Goal: Task Accomplishment & Management: Use online tool/utility

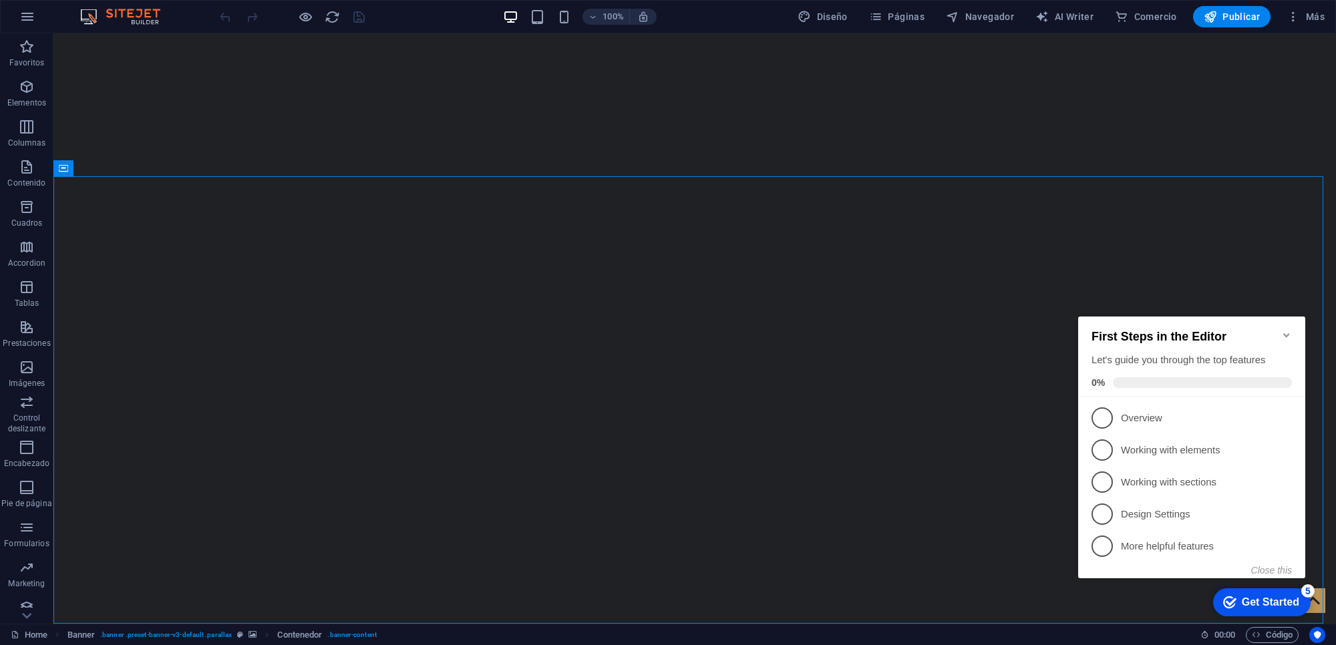
click at [1284, 330] on icon "Minimize checklist" at bounding box center [1286, 335] width 11 height 11
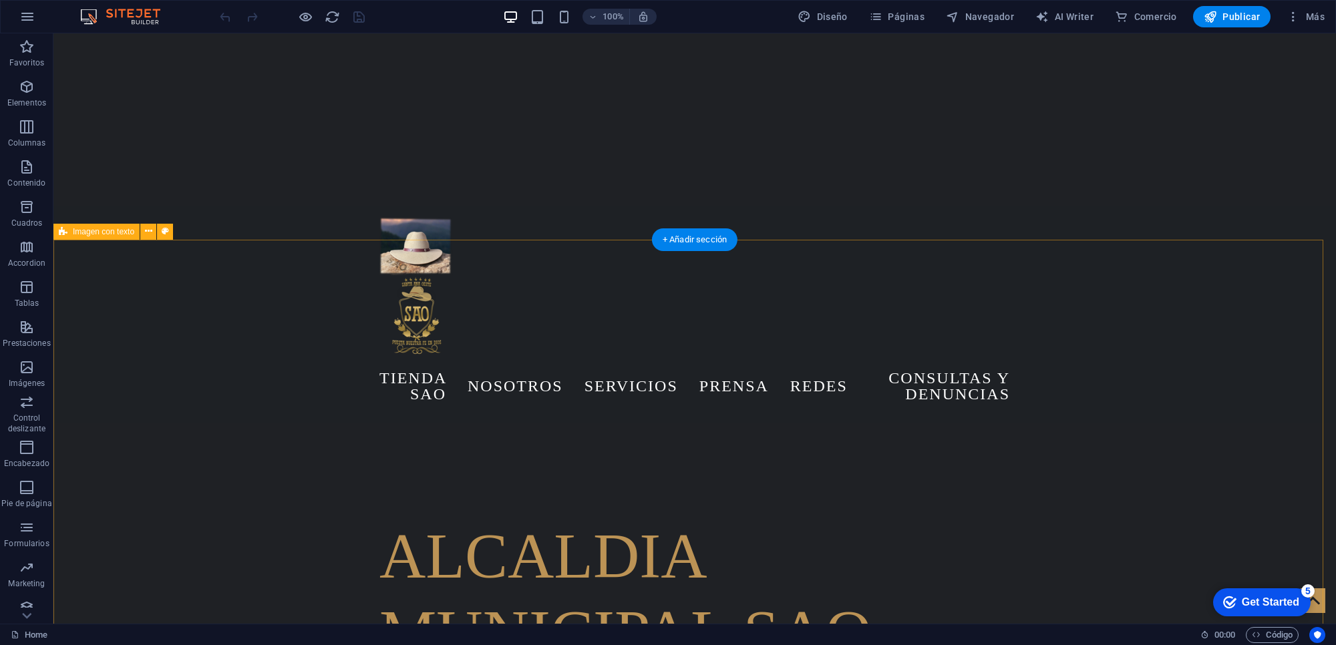
scroll to position [84, 0]
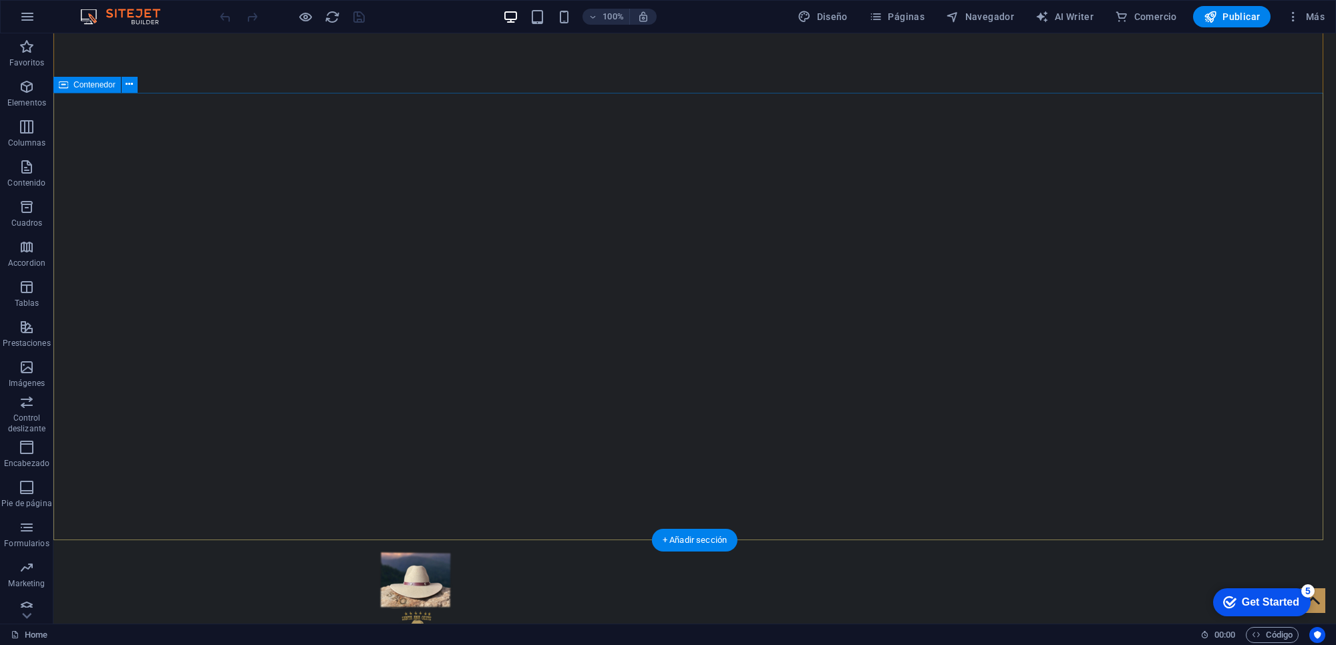
drag, startPoint x: 704, startPoint y: 202, endPoint x: 85, endPoint y: 53, distance: 636.2
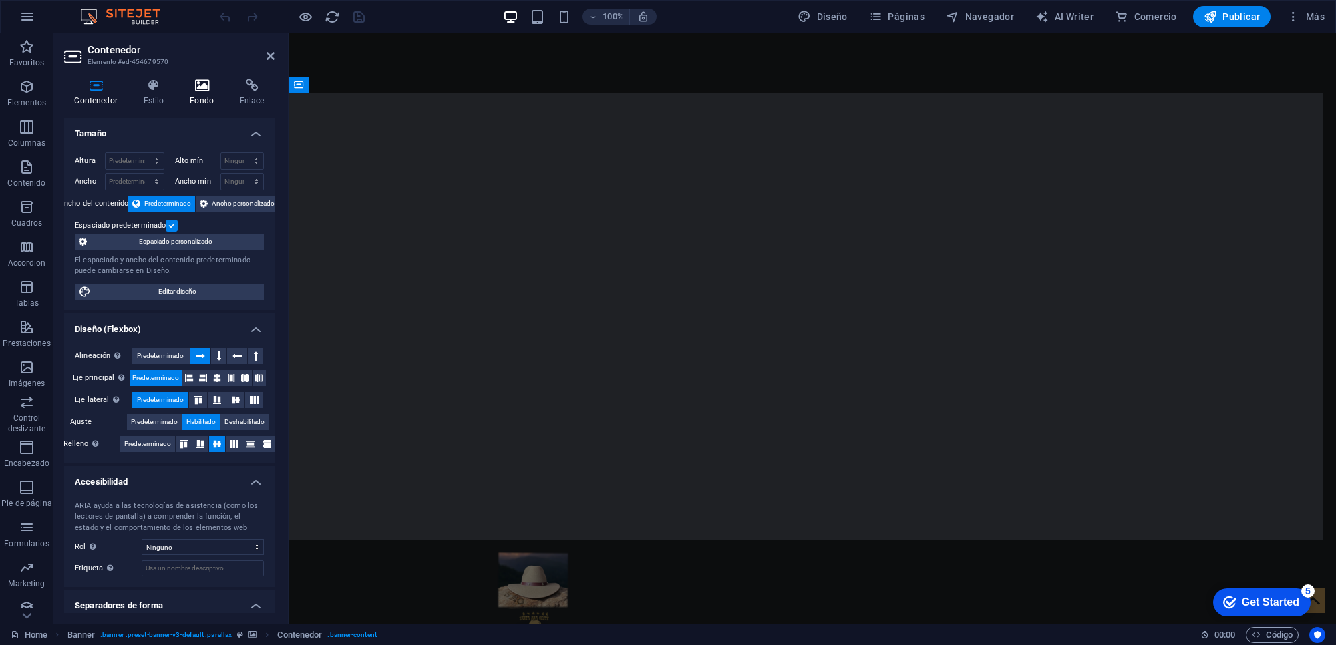
click at [180, 98] on h4 "Fondo" at bounding box center [205, 93] width 50 height 28
click at [207, 92] on h4 "Fondo" at bounding box center [205, 93] width 50 height 28
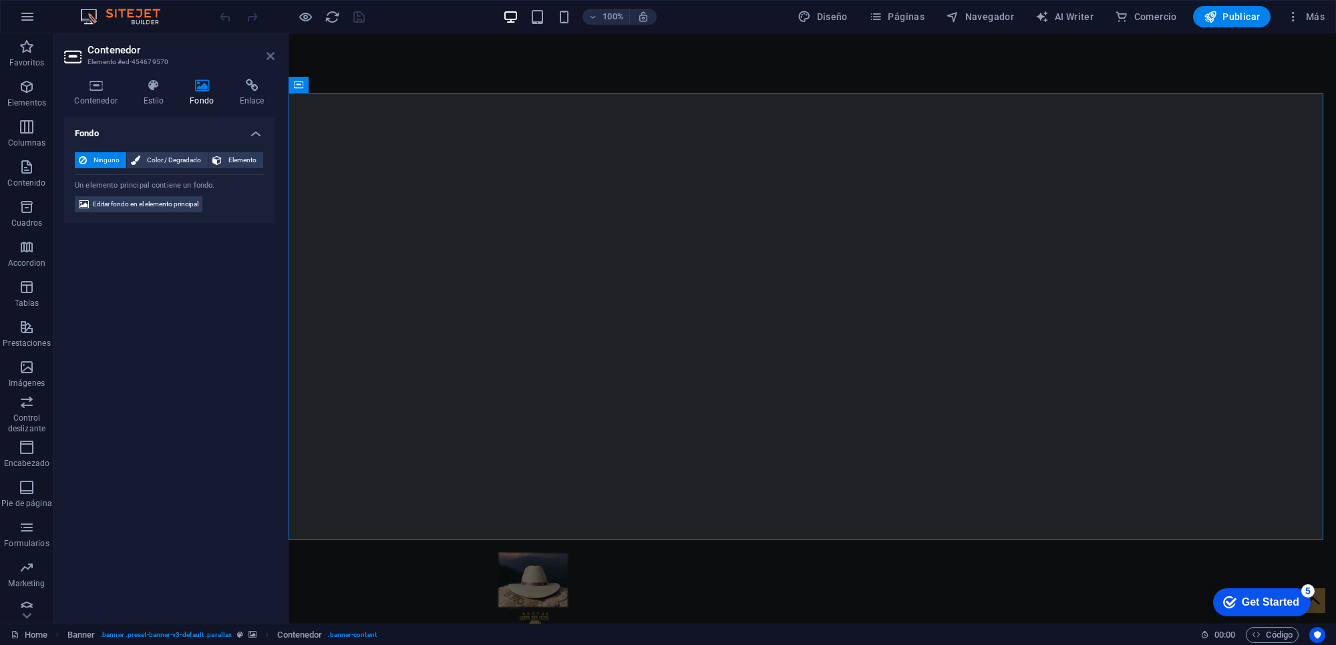
drag, startPoint x: 269, startPoint y: 55, endPoint x: 253, endPoint y: 72, distance: 23.6
click at [269, 55] on icon at bounding box center [271, 56] width 8 height 11
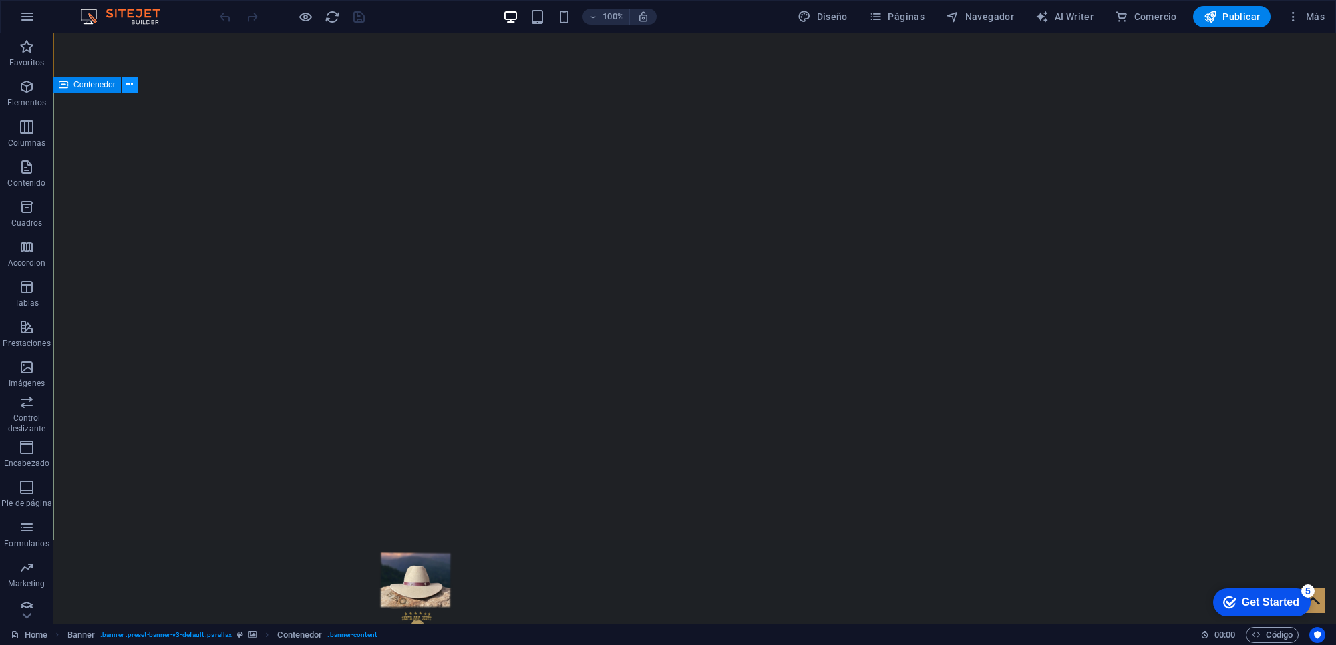
click at [122, 82] on button at bounding box center [130, 85] width 16 height 16
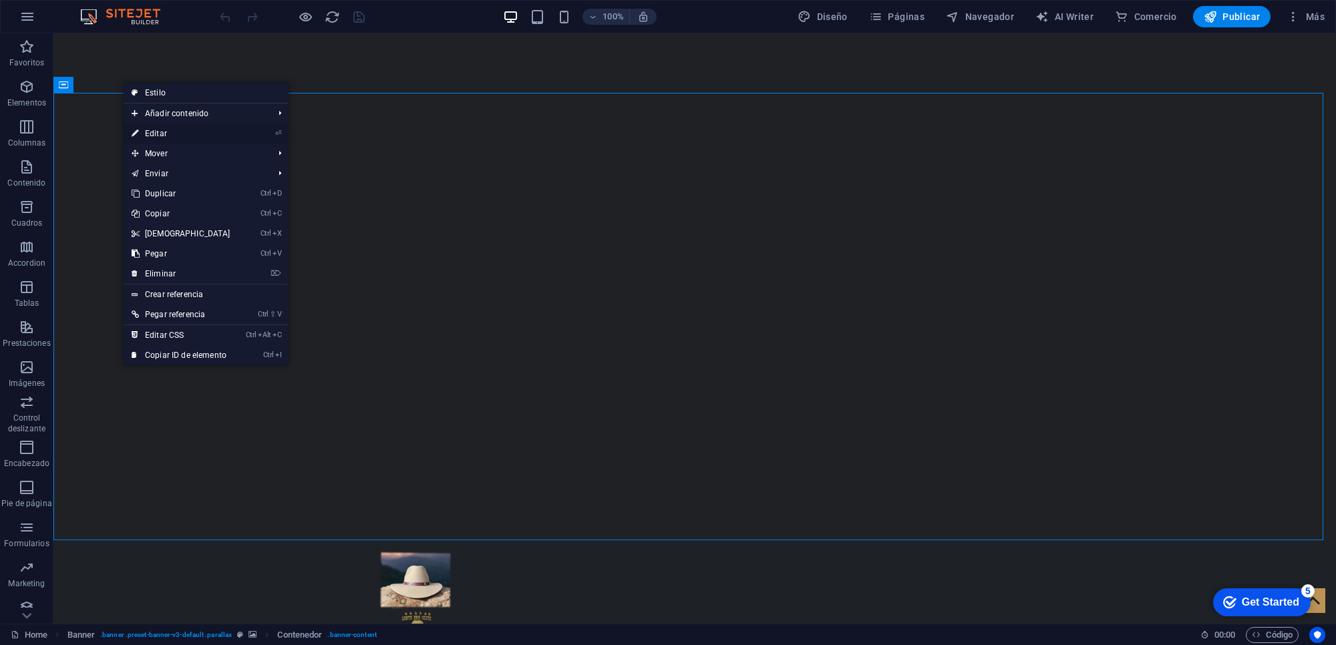
click at [154, 138] on link "⏎ Editar" at bounding box center [181, 134] width 115 height 20
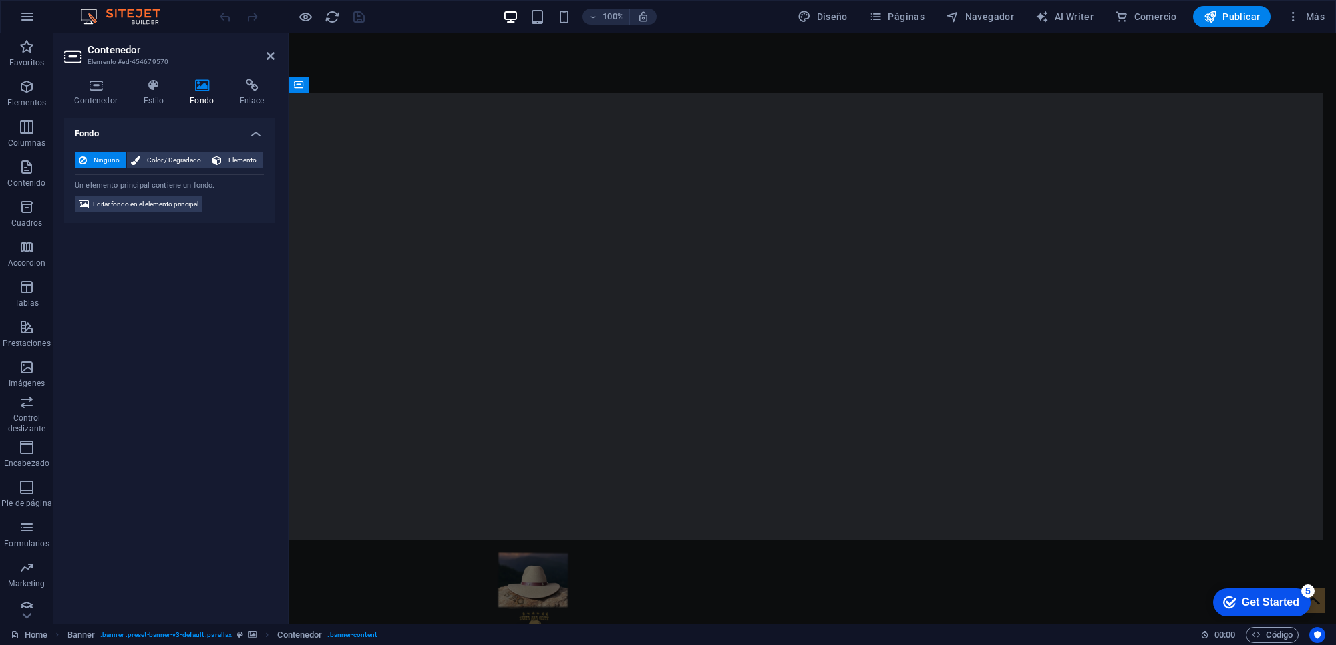
click at [199, 84] on icon at bounding box center [202, 85] width 45 height 13
click at [273, 47] on h2 "Contenedor" at bounding box center [181, 50] width 187 height 12
drag, startPoint x: 273, startPoint y: 47, endPoint x: 267, endPoint y: 57, distance: 11.4
click at [273, 47] on h2 "Contenedor" at bounding box center [181, 50] width 187 height 12
click at [267, 57] on icon at bounding box center [271, 56] width 8 height 11
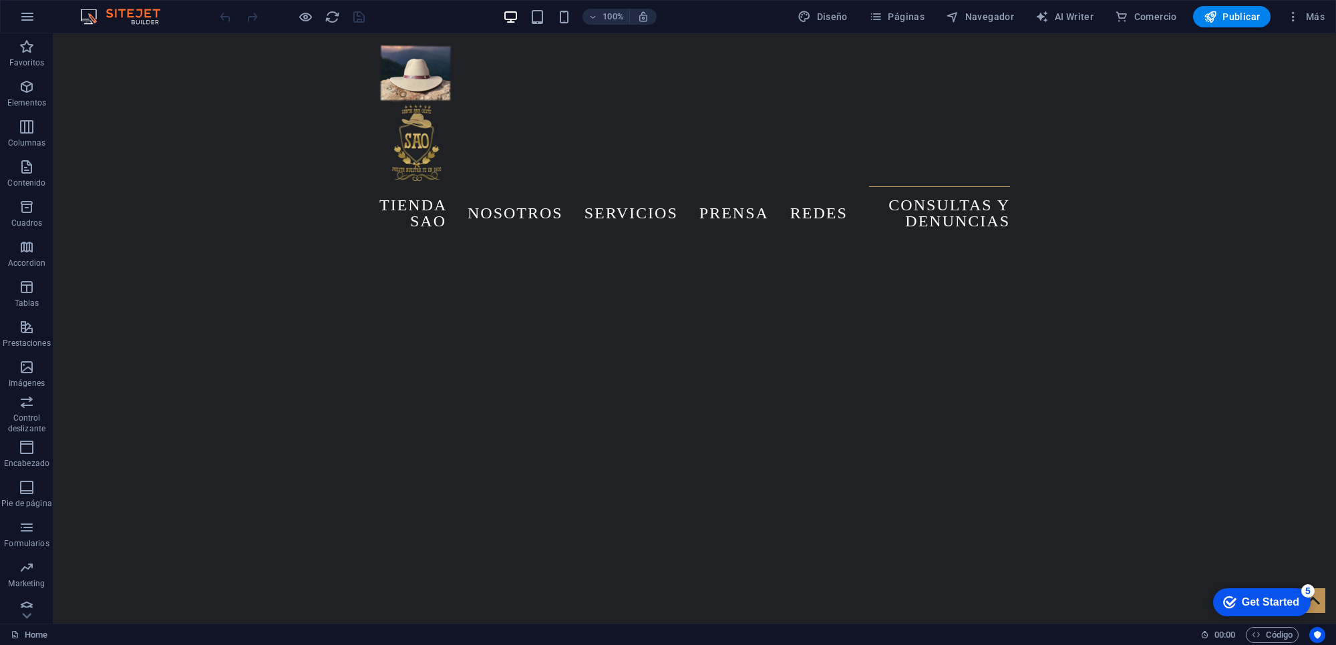
scroll to position [6180, 0]
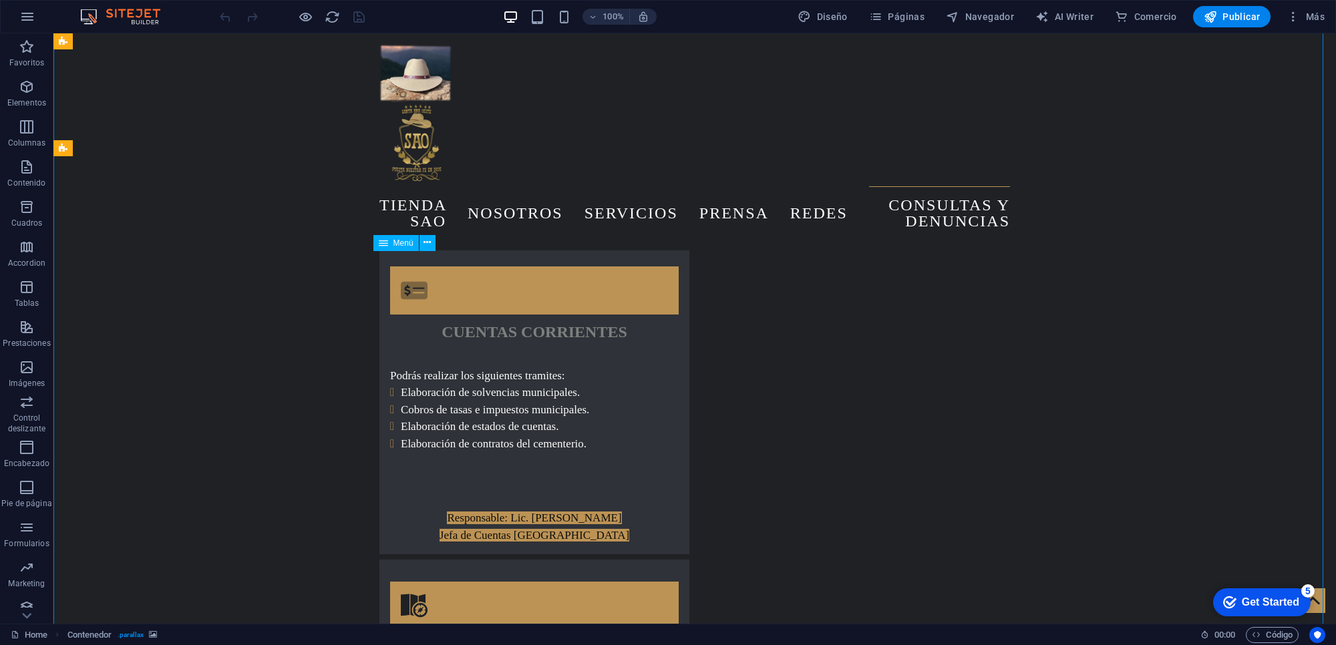
scroll to position [4927, 0]
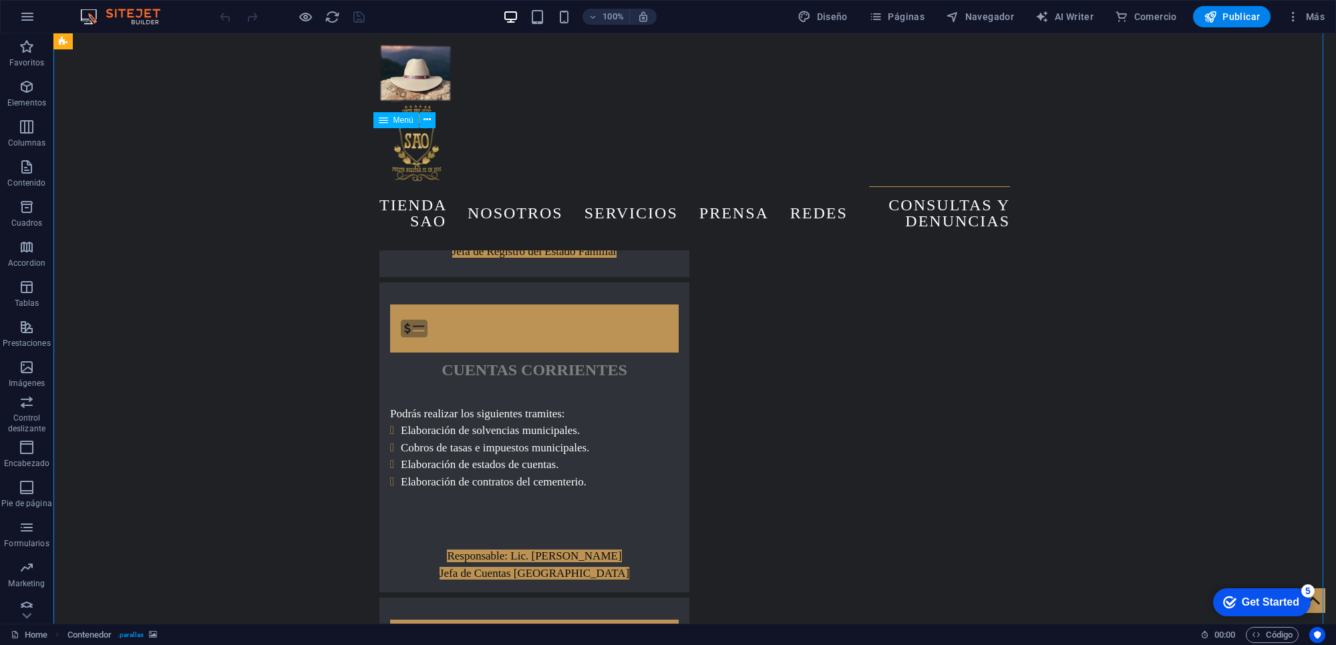
click at [725, 186] on nav "Tienda SAO Nosotros Alcalde Concejo Distritos Servicios prensa galeria noticias…" at bounding box center [694, 212] width 631 height 53
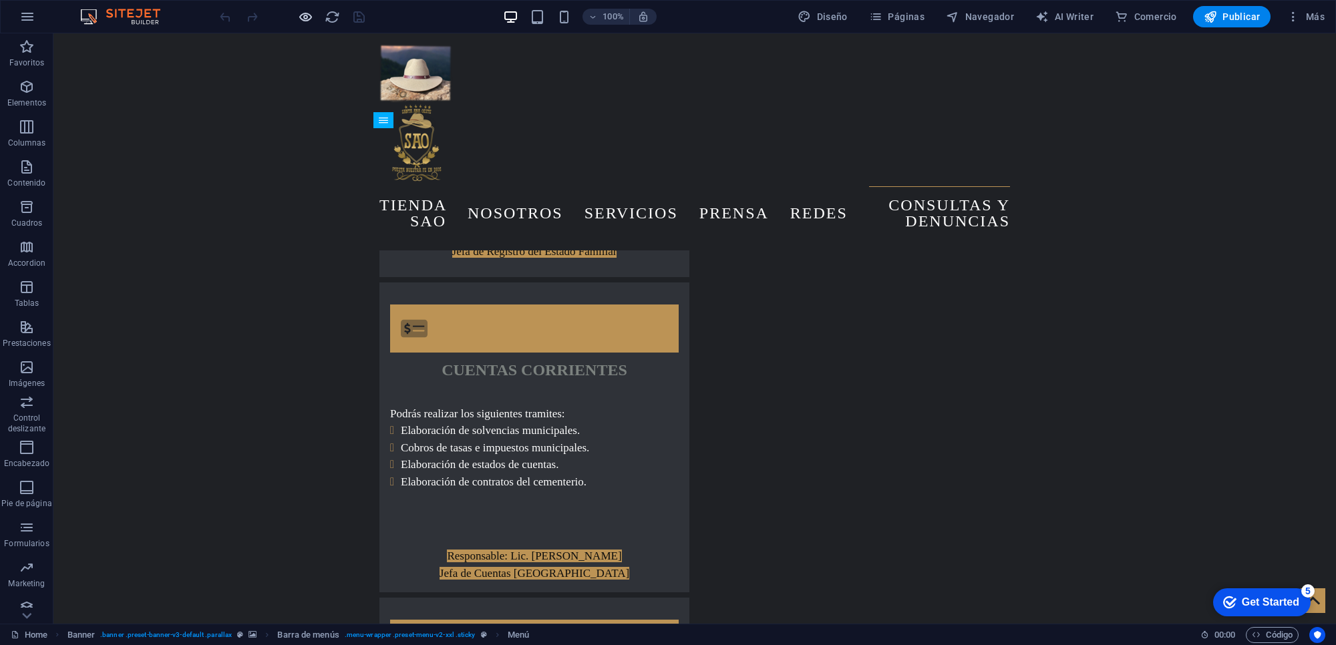
click at [301, 21] on icon "button" at bounding box center [305, 16] width 15 height 15
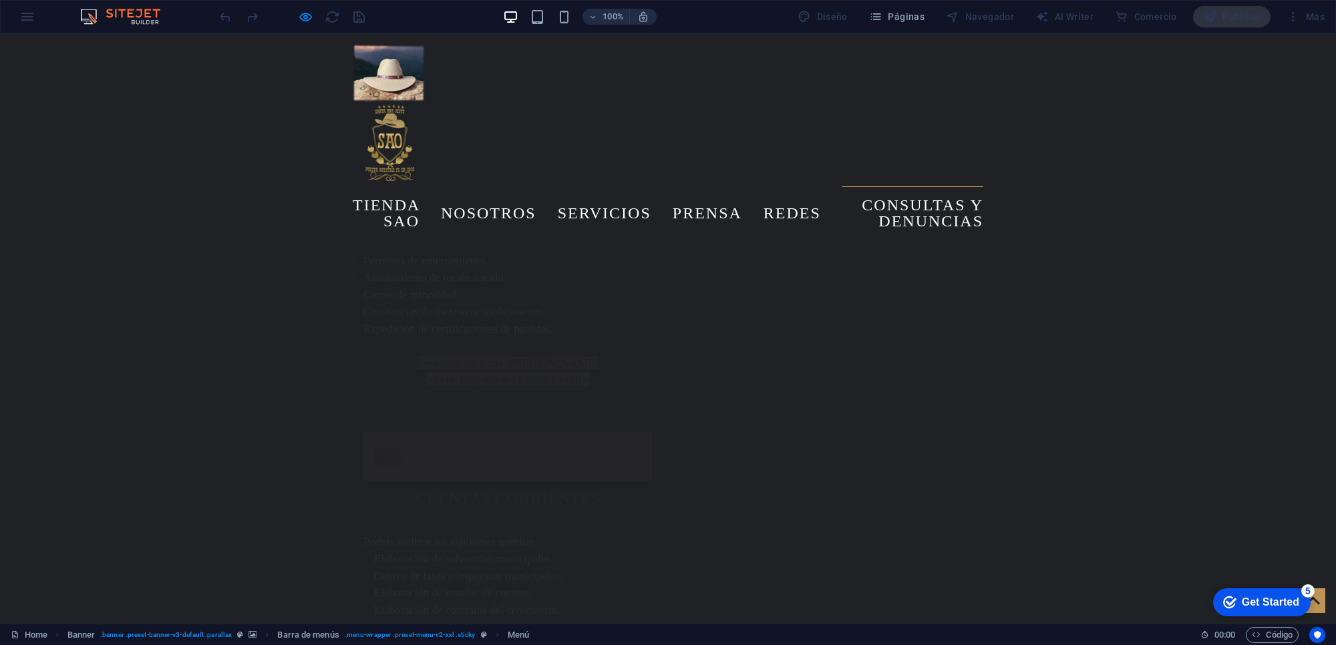
click at [329, 48] on div "Tienda SAO Nosotros Alcalde Concejo Distritos Servicios prensa galeria noticias…" at bounding box center [668, 141] width 1336 height 217
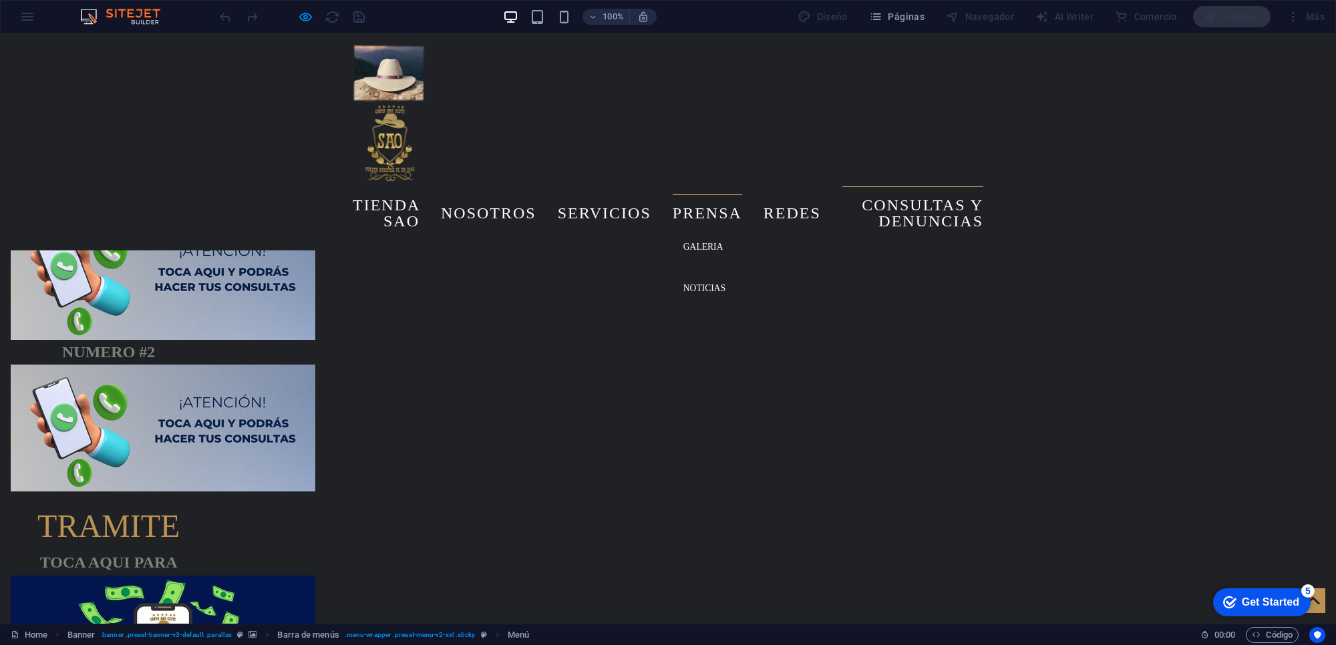
click at [715, 194] on link "prensa" at bounding box center [707, 212] width 69 height 37
click at [698, 194] on link "prensa" at bounding box center [707, 212] width 69 height 37
click at [689, 194] on link "prensa" at bounding box center [707, 212] width 69 height 37
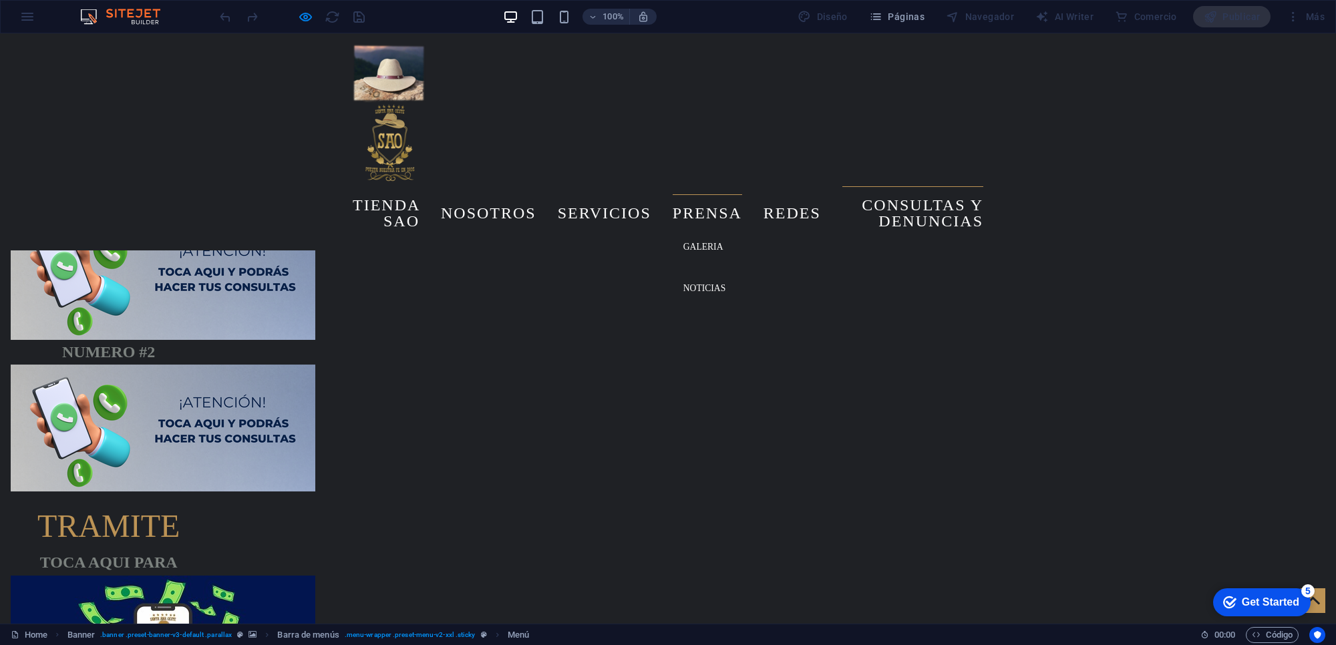
click at [690, 194] on link "prensa" at bounding box center [707, 212] width 69 height 37
click at [303, 13] on icon "button" at bounding box center [305, 16] width 15 height 15
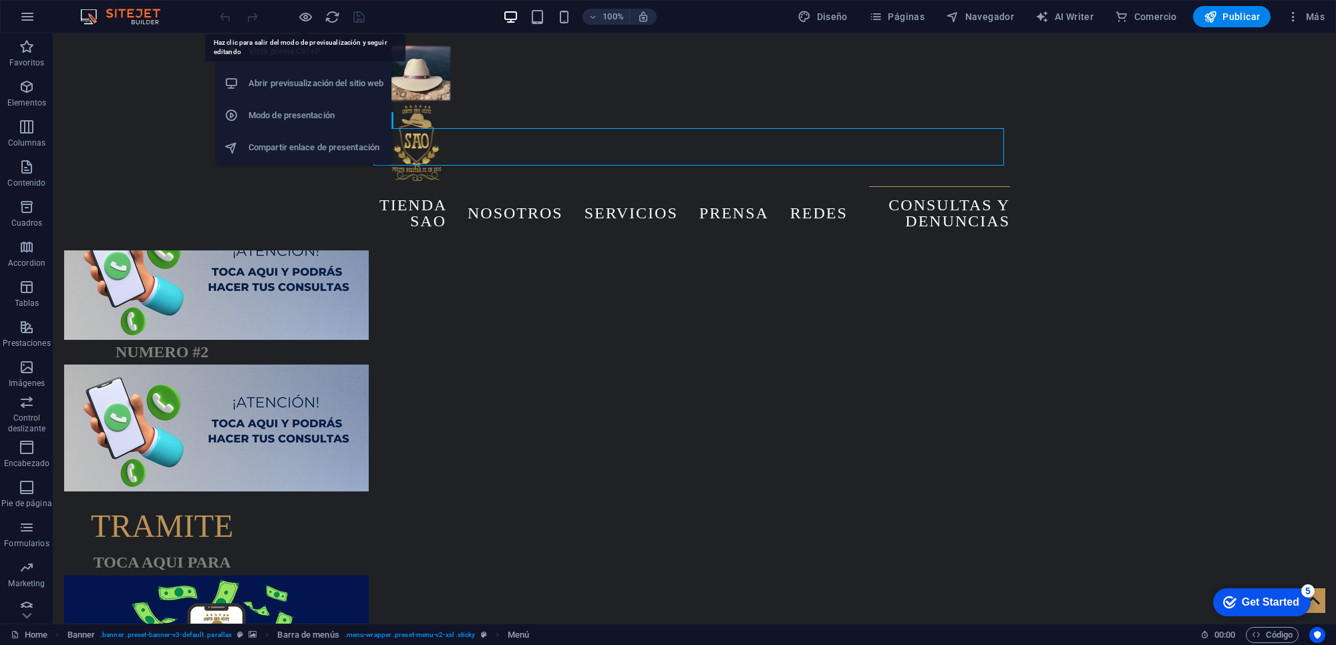
scroll to position [17605, 0]
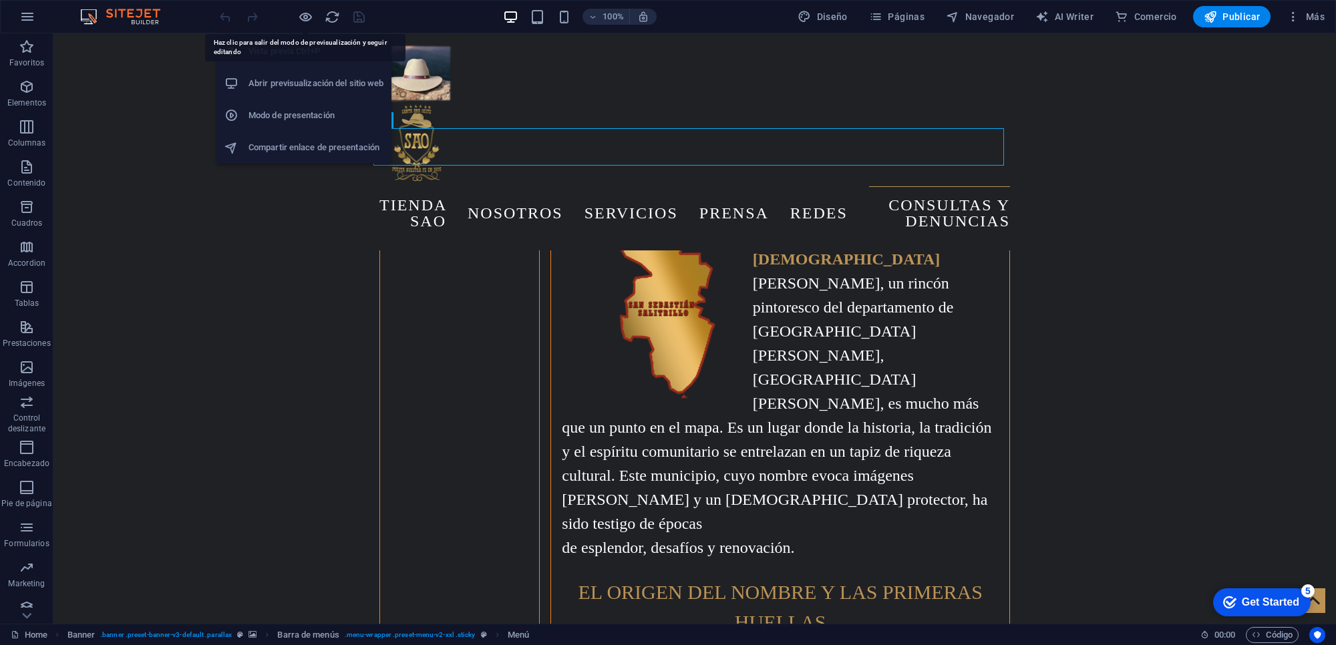
click at [700, 186] on nav "Tienda SAO Nosotros Alcalde Concejo Distritos Servicios prensa galeria noticias…" at bounding box center [694, 212] width 631 height 53
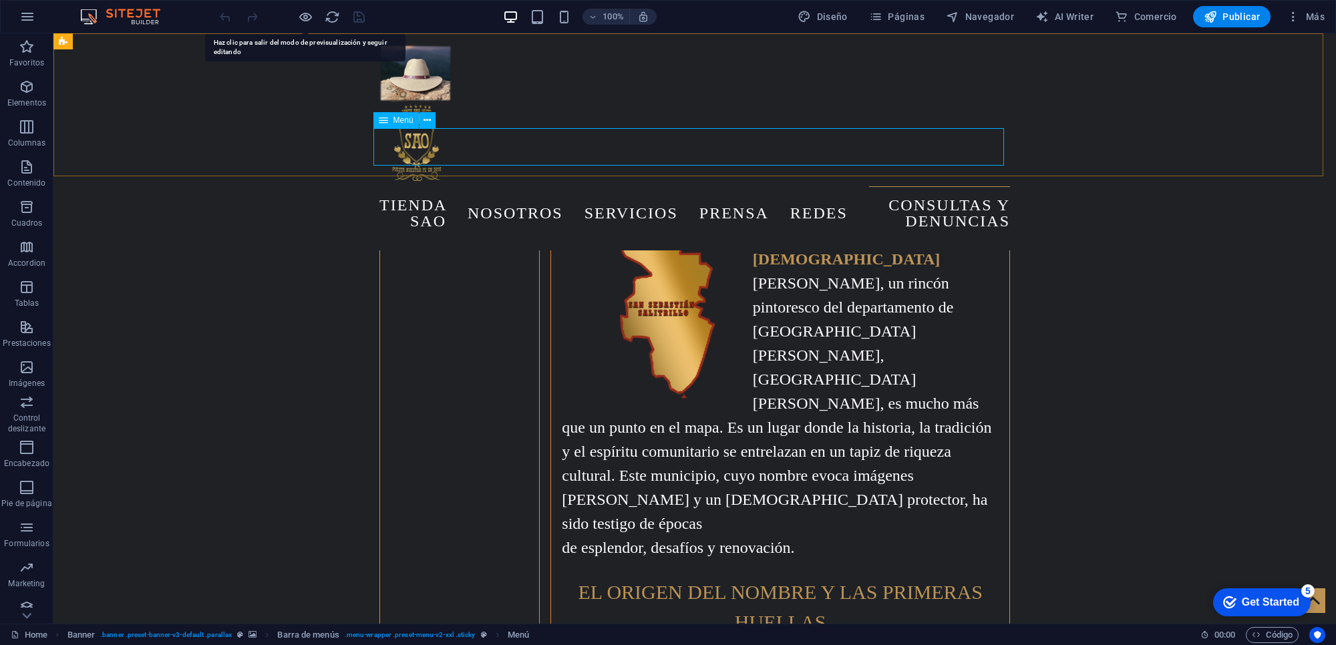
click at [730, 186] on nav "Tienda SAO Nosotros Alcalde Concejo Distritos Servicios prensa galeria noticias…" at bounding box center [694, 212] width 631 height 53
click at [729, 186] on nav "Tienda SAO Nosotros Alcalde Concejo Distritos Servicios prensa galeria noticias…" at bounding box center [694, 212] width 631 height 53
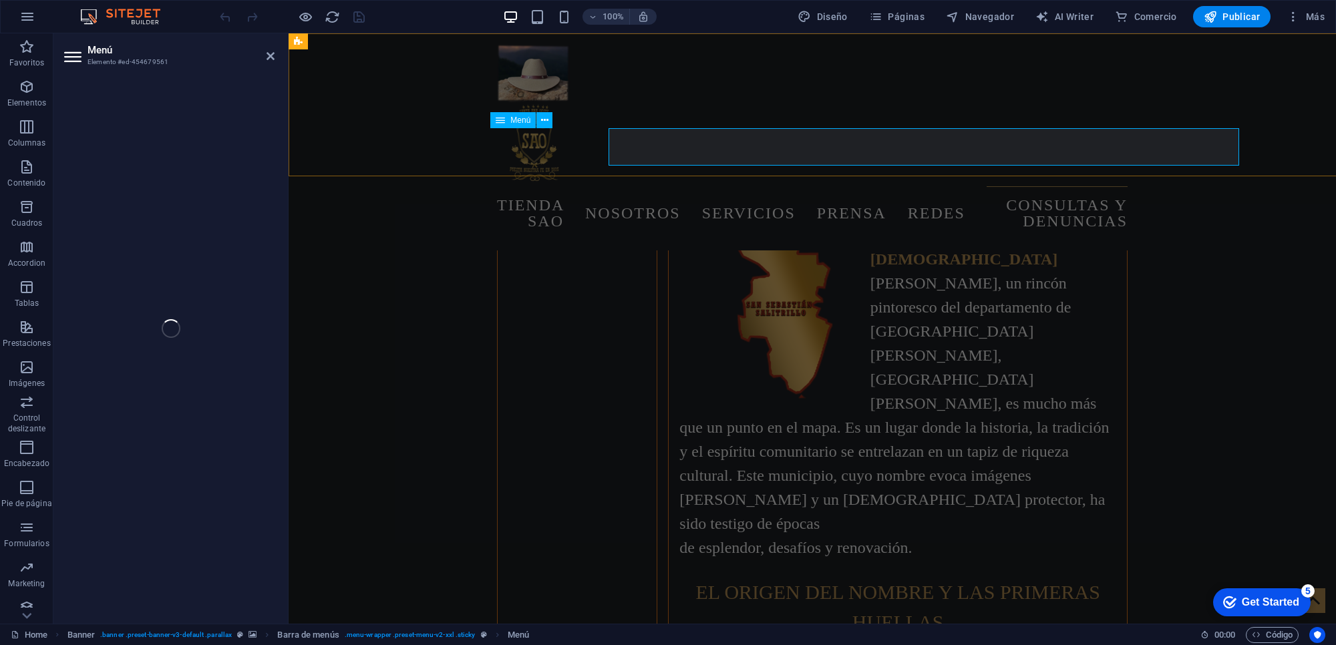
select select "4"
select select
select select "1"
select select
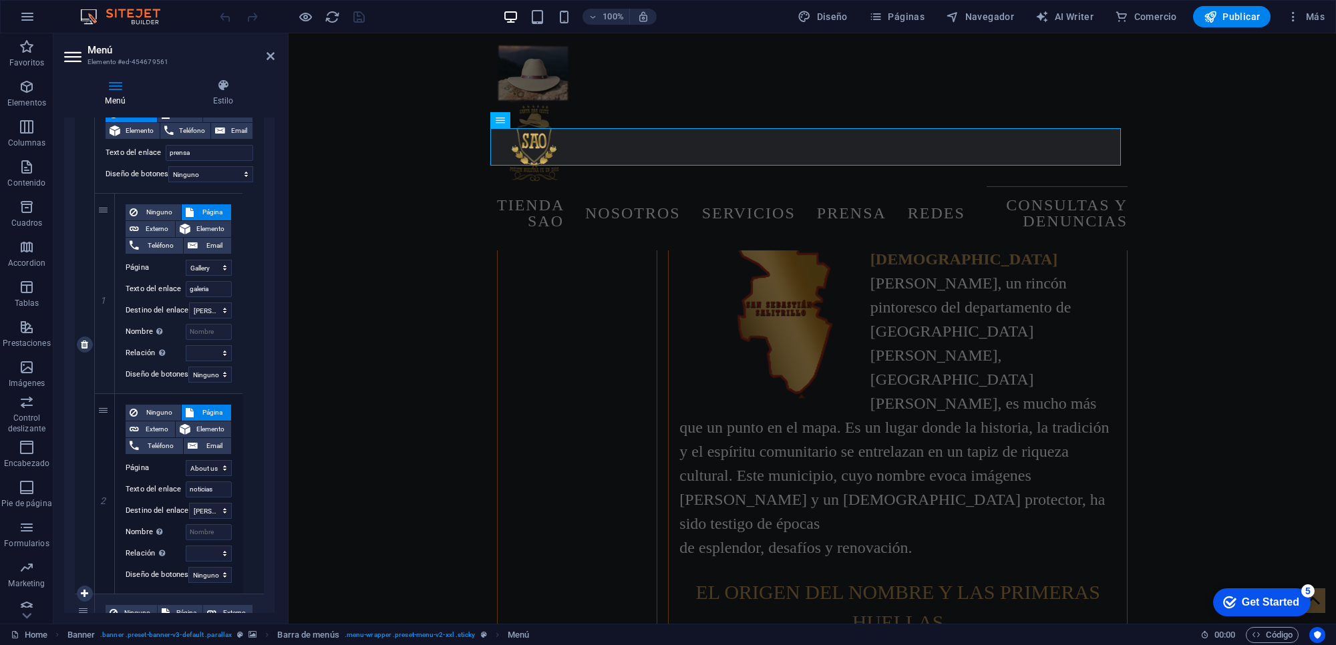
scroll to position [1169, 0]
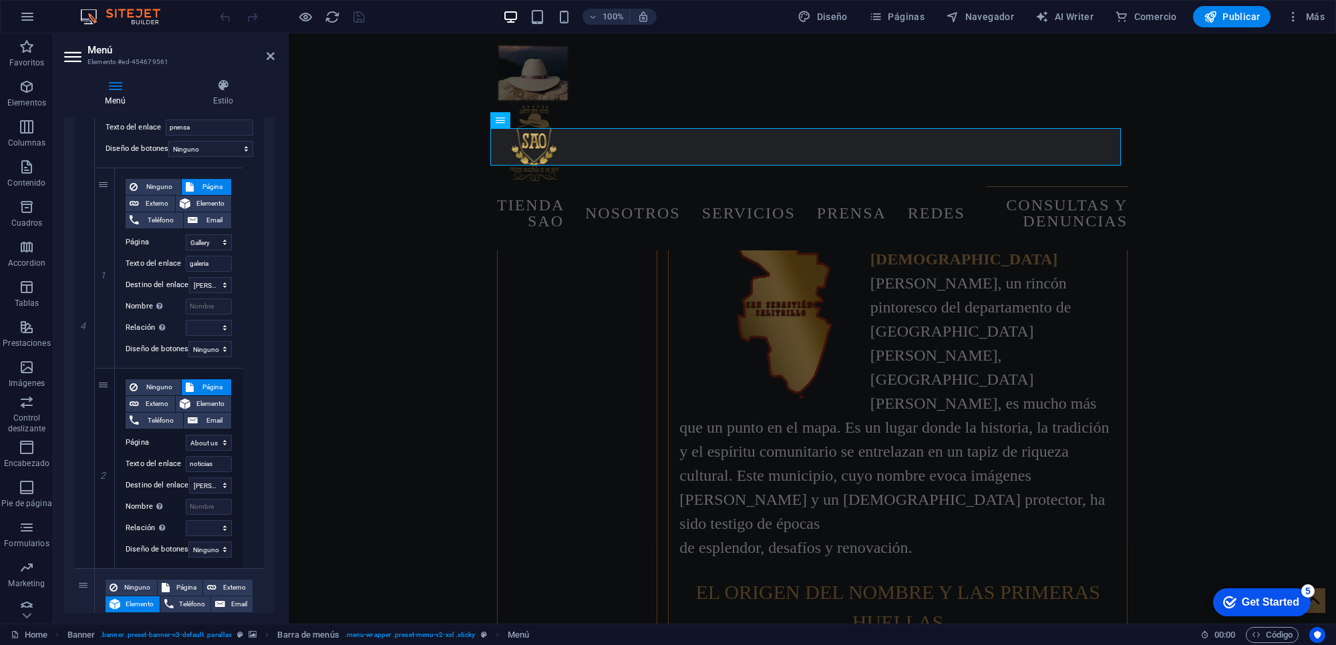
click at [267, 68] on div "Menú Estilo Menú Automático Personalizado Crear elementos de menú personalizado…" at bounding box center [169, 346] width 232 height 556
drag, startPoint x: 269, startPoint y: 60, endPoint x: 218, endPoint y: 11, distance: 70.4
click at [269, 60] on icon at bounding box center [271, 56] width 8 height 11
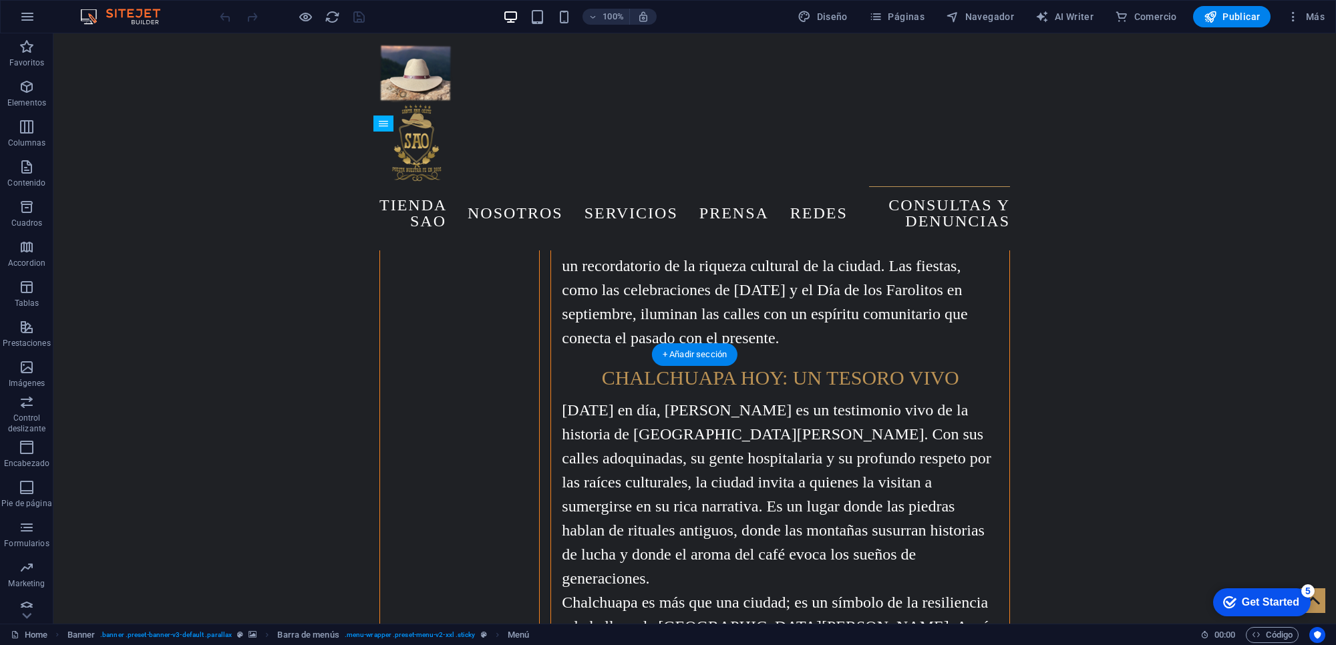
scroll to position [16603, 0]
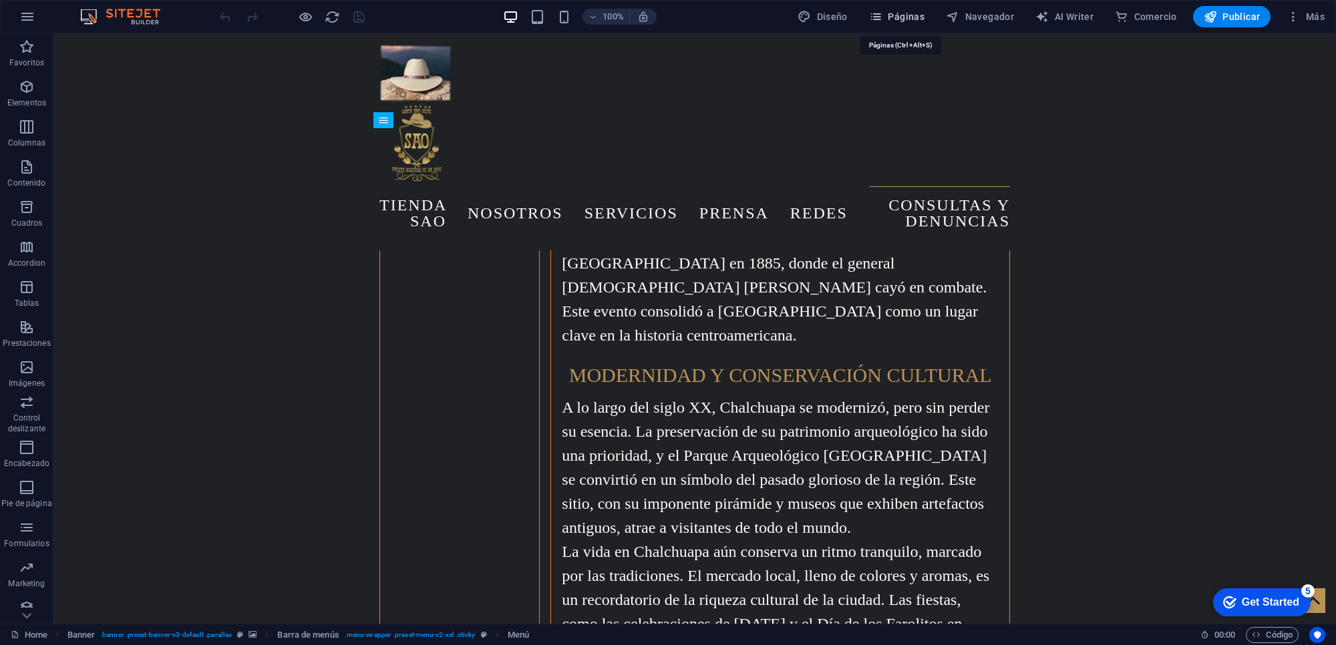
click at [883, 12] on icon "button" at bounding box center [875, 16] width 13 height 13
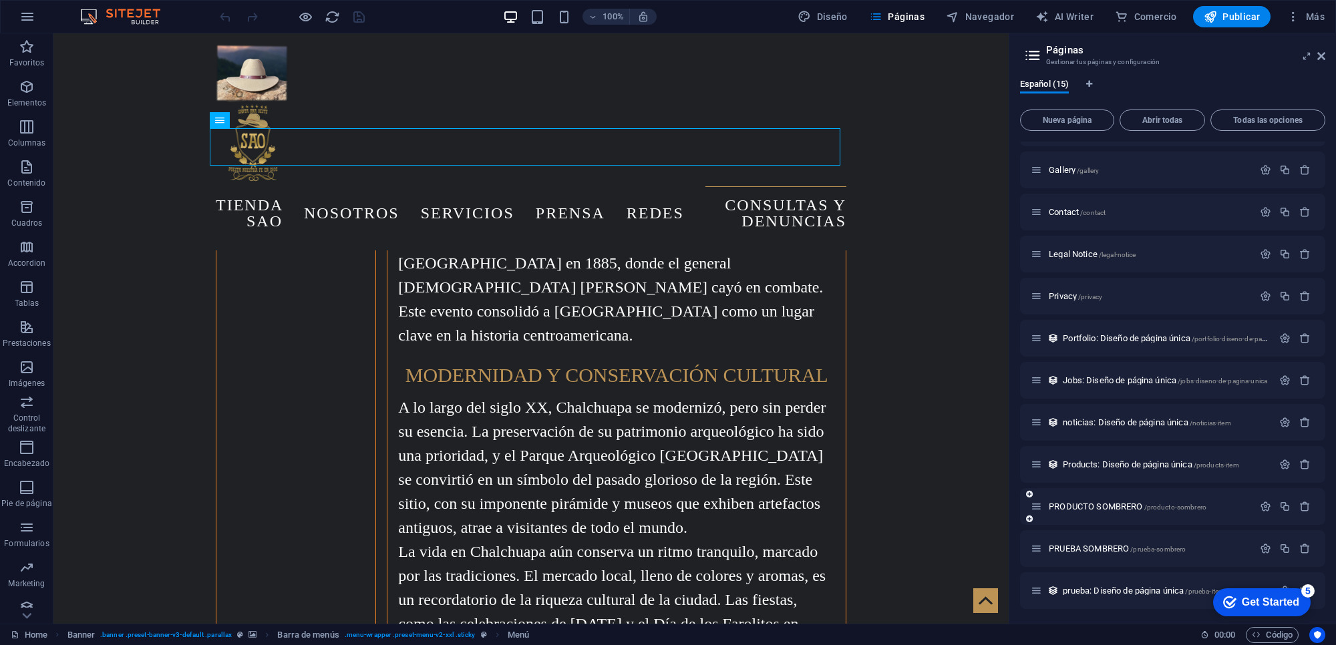
scroll to position [0, 0]
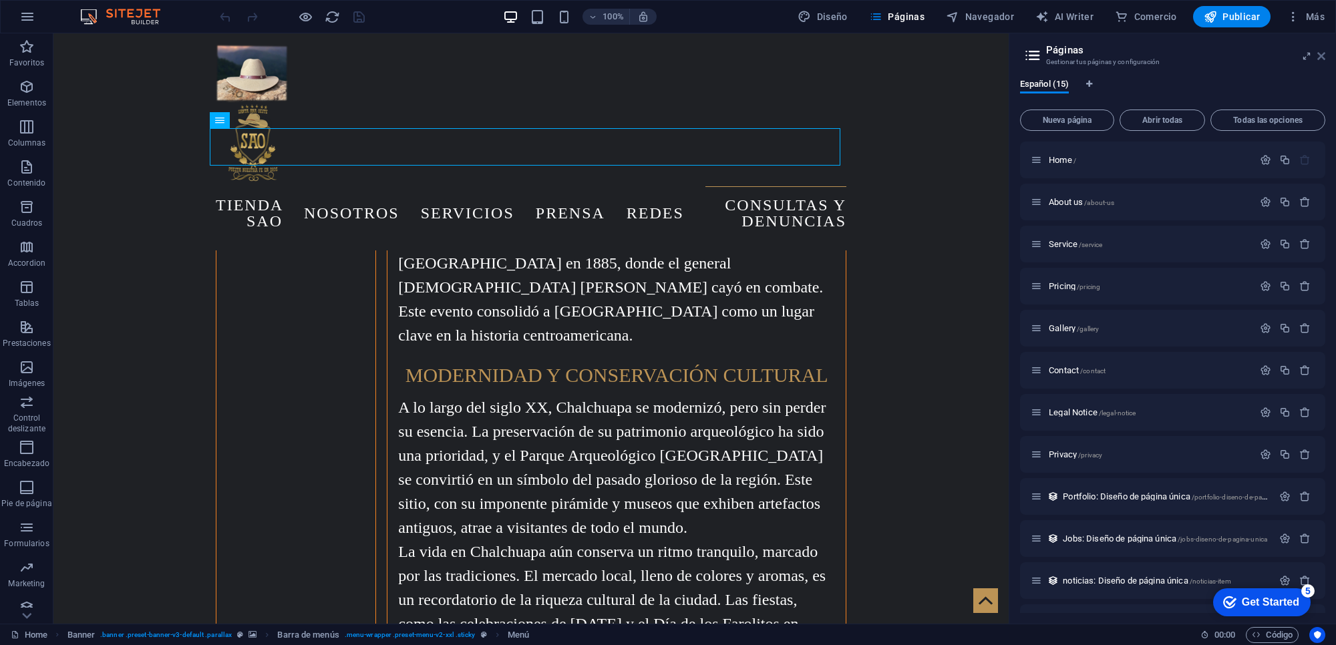
click at [1318, 61] on icon at bounding box center [1322, 56] width 8 height 11
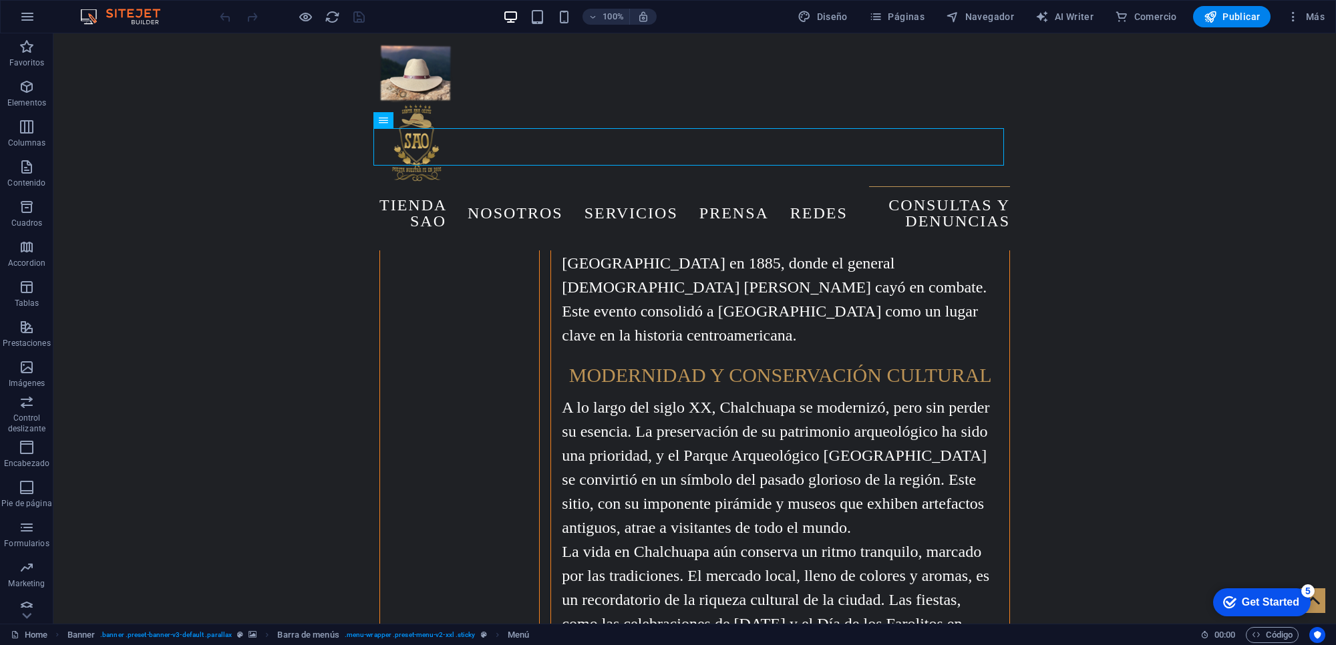
click at [794, 23] on div "100% Diseño Páginas Navegador AI Writer Comercio Publicar Más" at bounding box center [773, 16] width 1113 height 21
click at [816, 14] on span "Diseño" at bounding box center [823, 16] width 50 height 13
select select "px"
select select "300"
select select "px"
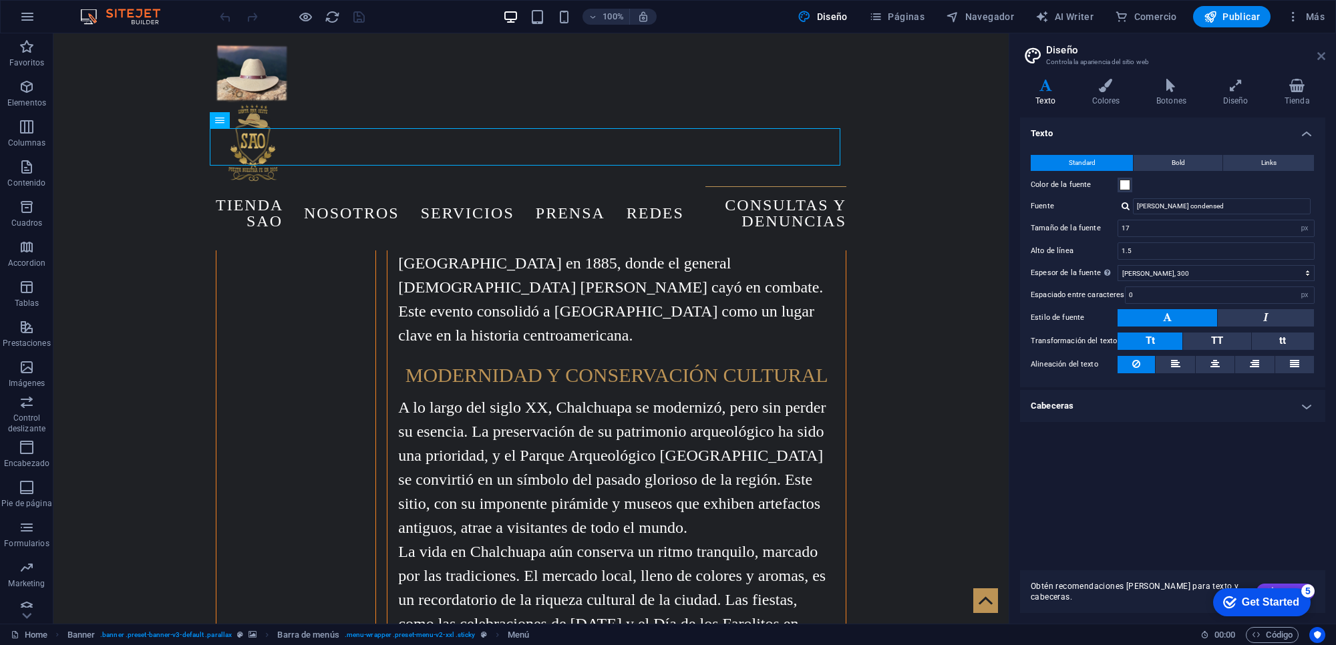
click at [1318, 53] on icon at bounding box center [1322, 56] width 8 height 11
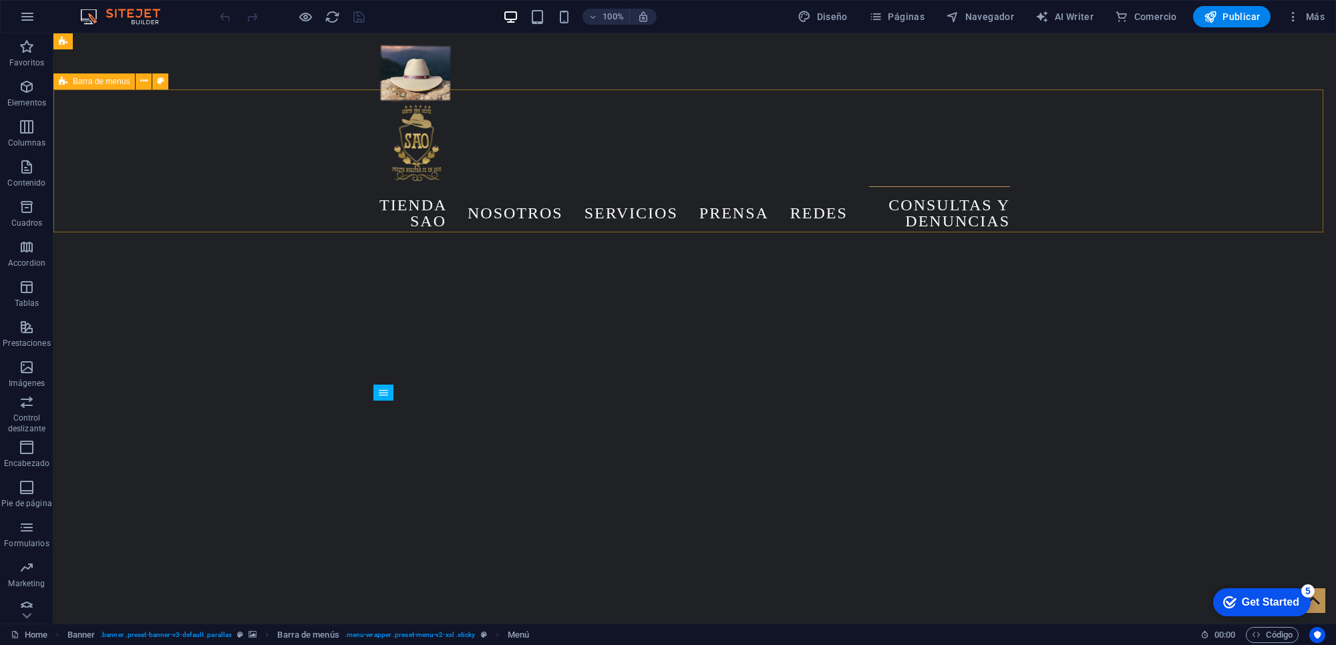
scroll to position [9003, 0]
click at [914, 19] on span "Páginas" at bounding box center [896, 16] width 55 height 13
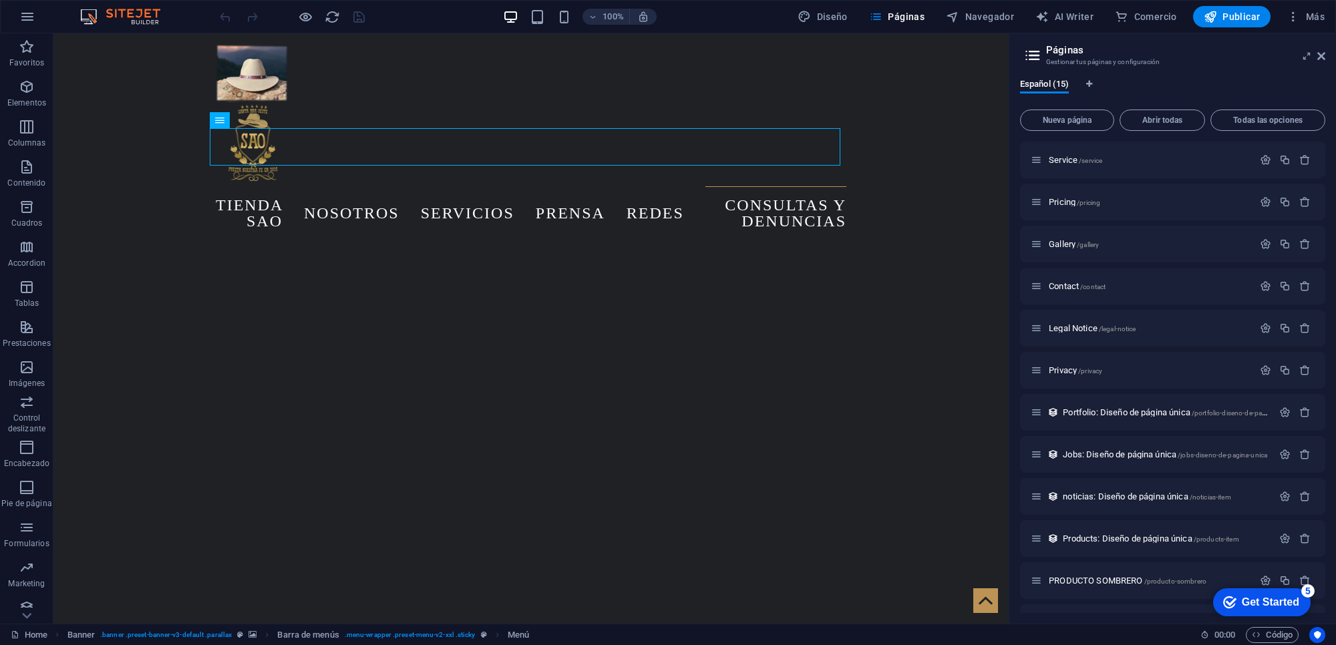
scroll to position [158, 0]
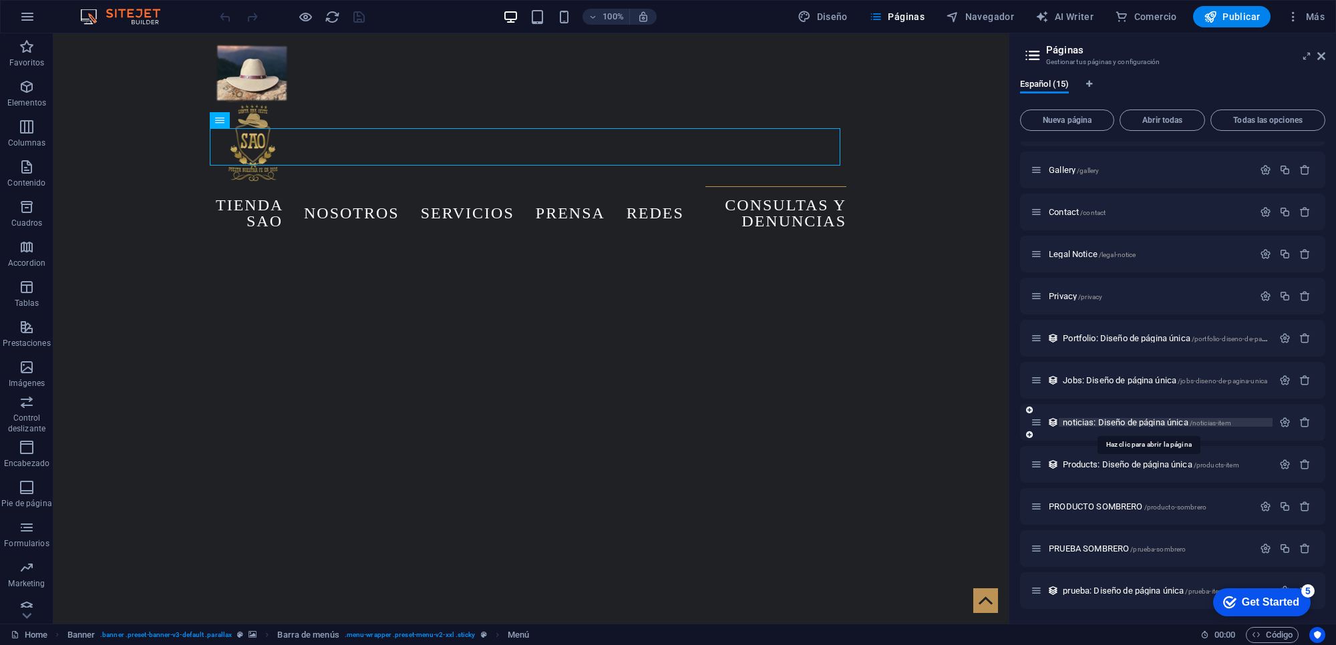
click at [1098, 418] on span "noticias: Diseño de página única /noticias-item" at bounding box center [1147, 423] width 168 height 10
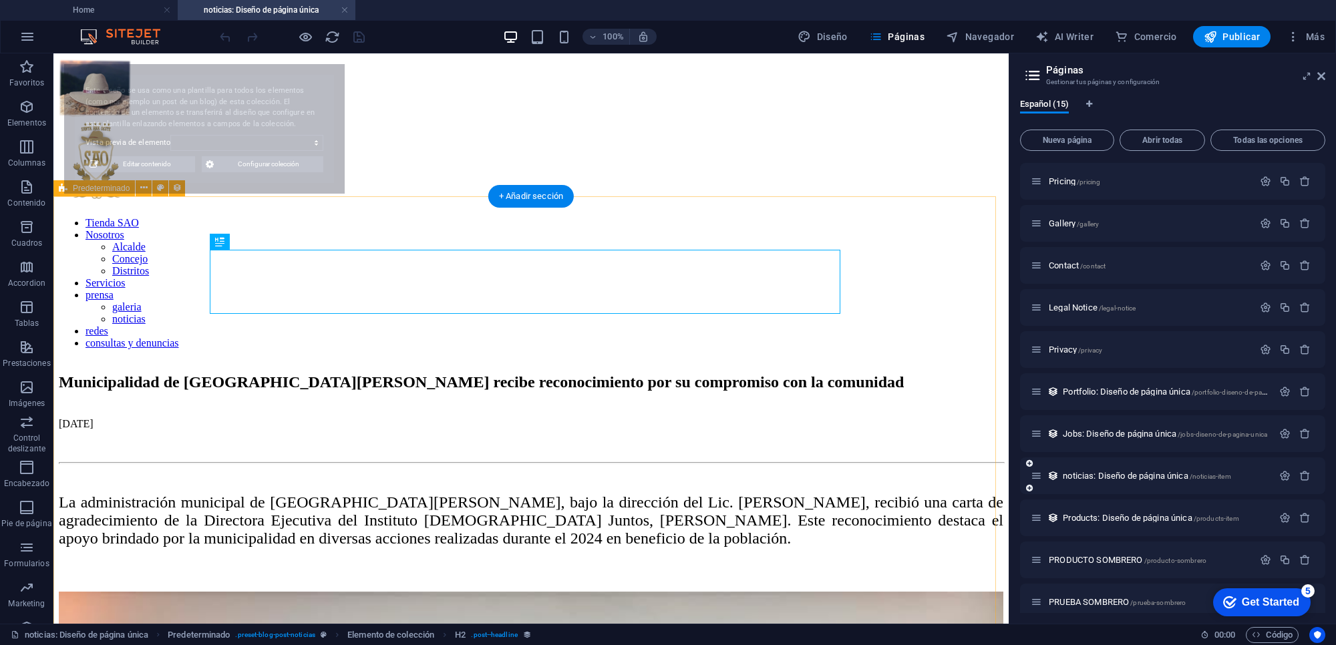
scroll to position [0, 0]
select select "67b36d918c99e074d860e4b2"
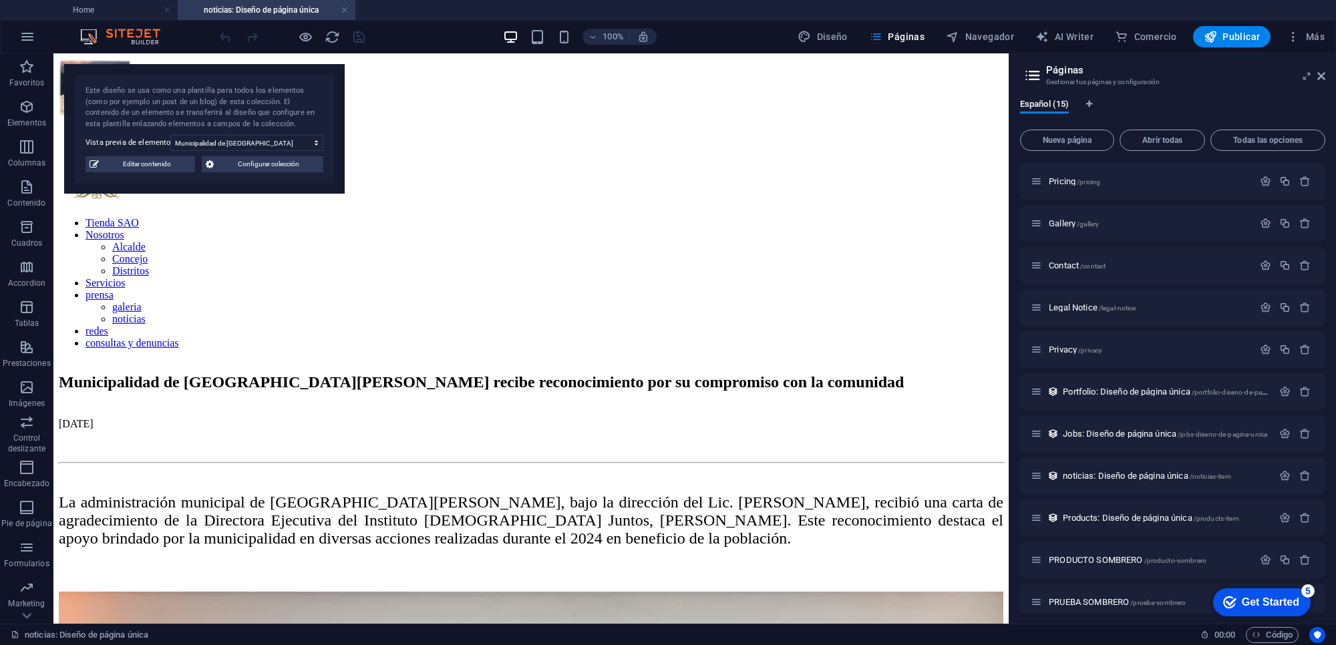
click at [265, 14] on h4 "noticias: Diseño de página única" at bounding box center [267, 10] width 178 height 15
click at [877, 35] on icon "button" at bounding box center [875, 36] width 13 height 13
click at [879, 35] on icon "button" at bounding box center [875, 36] width 13 height 13
click at [1316, 78] on header "Páginas Gestionar tus páginas y configuración" at bounding box center [1174, 70] width 303 height 35
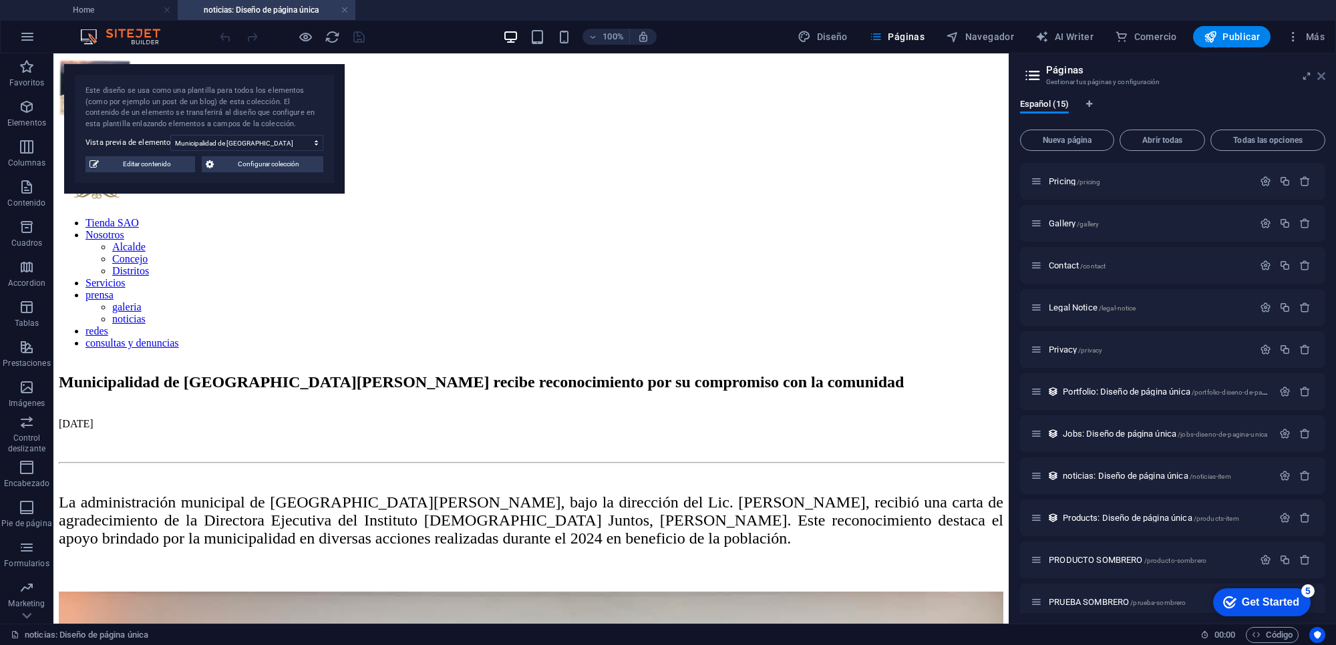
click at [1324, 73] on icon at bounding box center [1322, 76] width 8 height 11
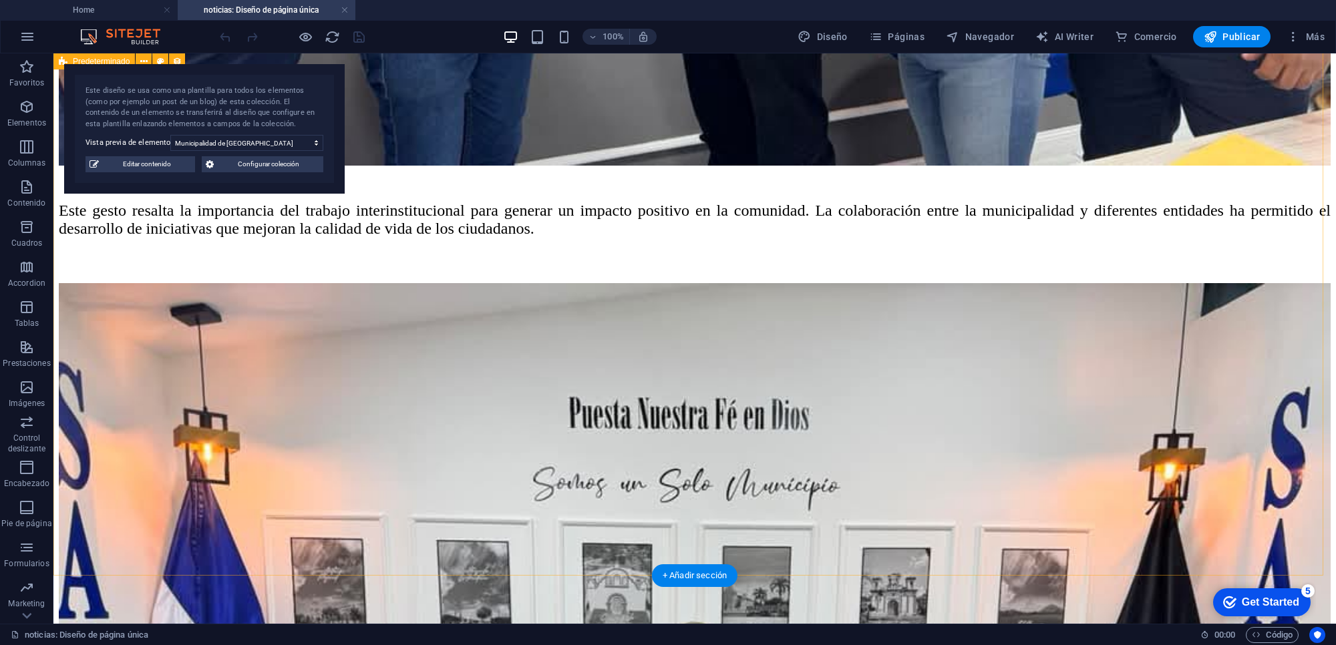
scroll to position [1395, 0]
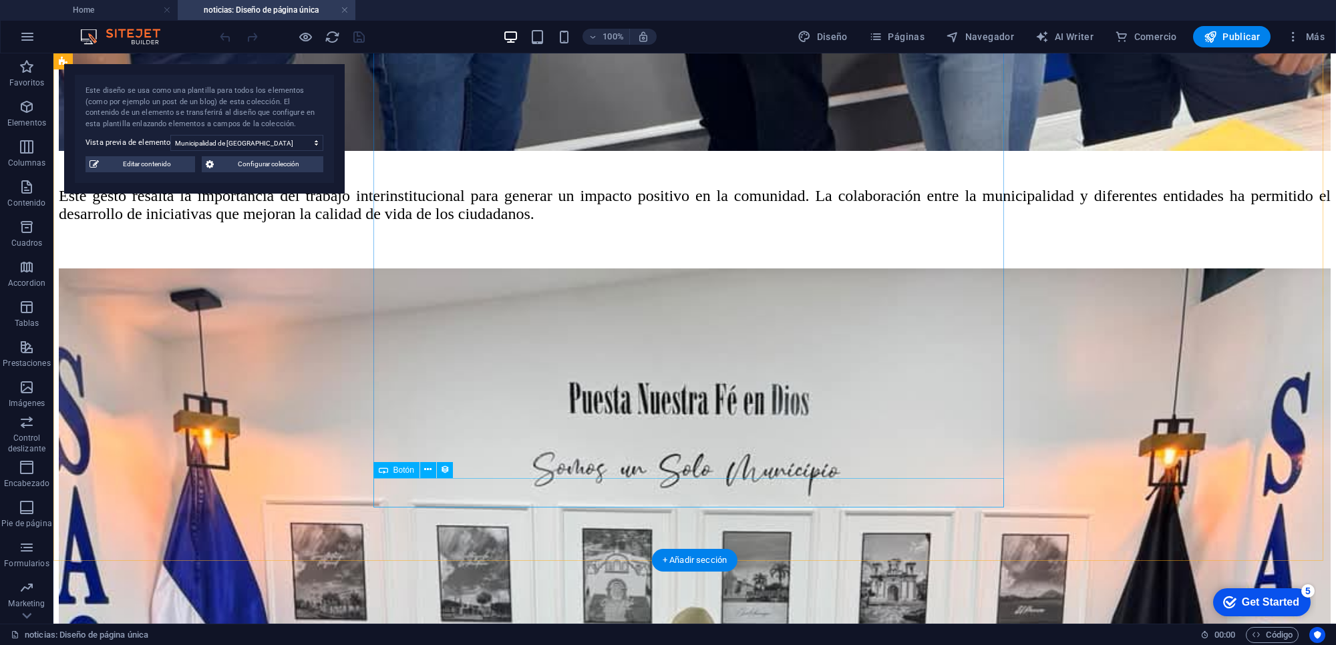
drag, startPoint x: 422, startPoint y: 498, endPoint x: 187, endPoint y: 496, distance: 235.2
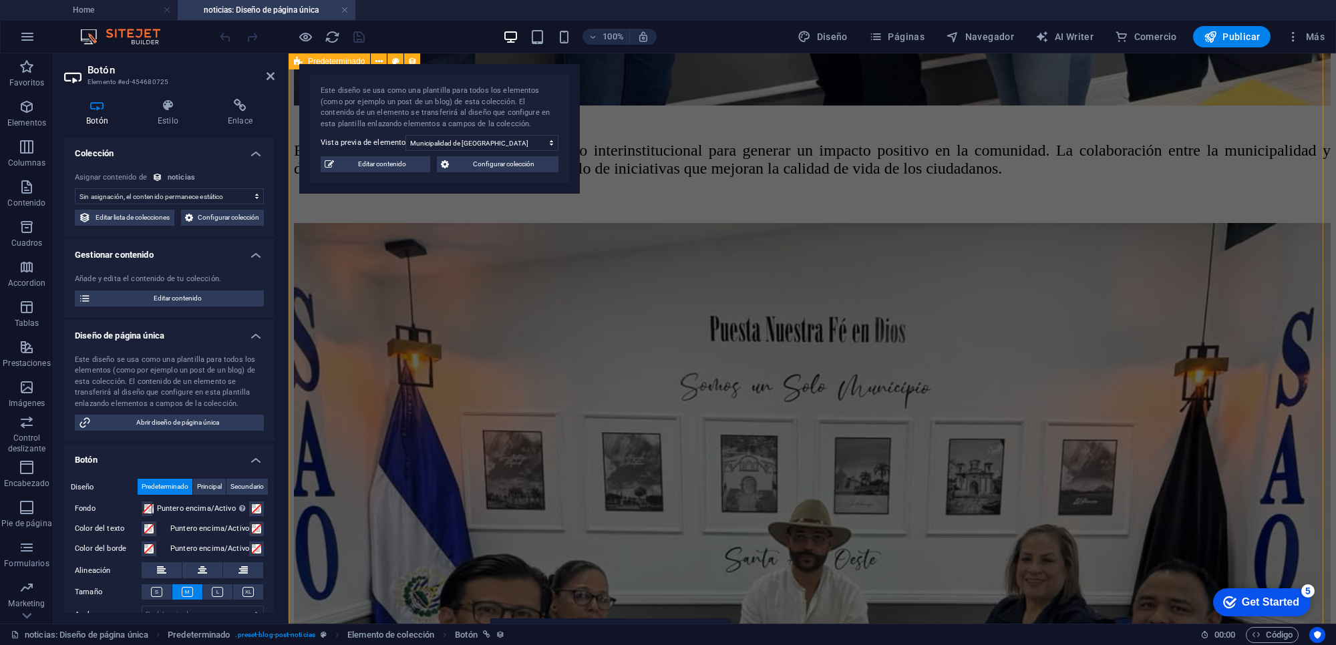
scroll to position [1228, 0]
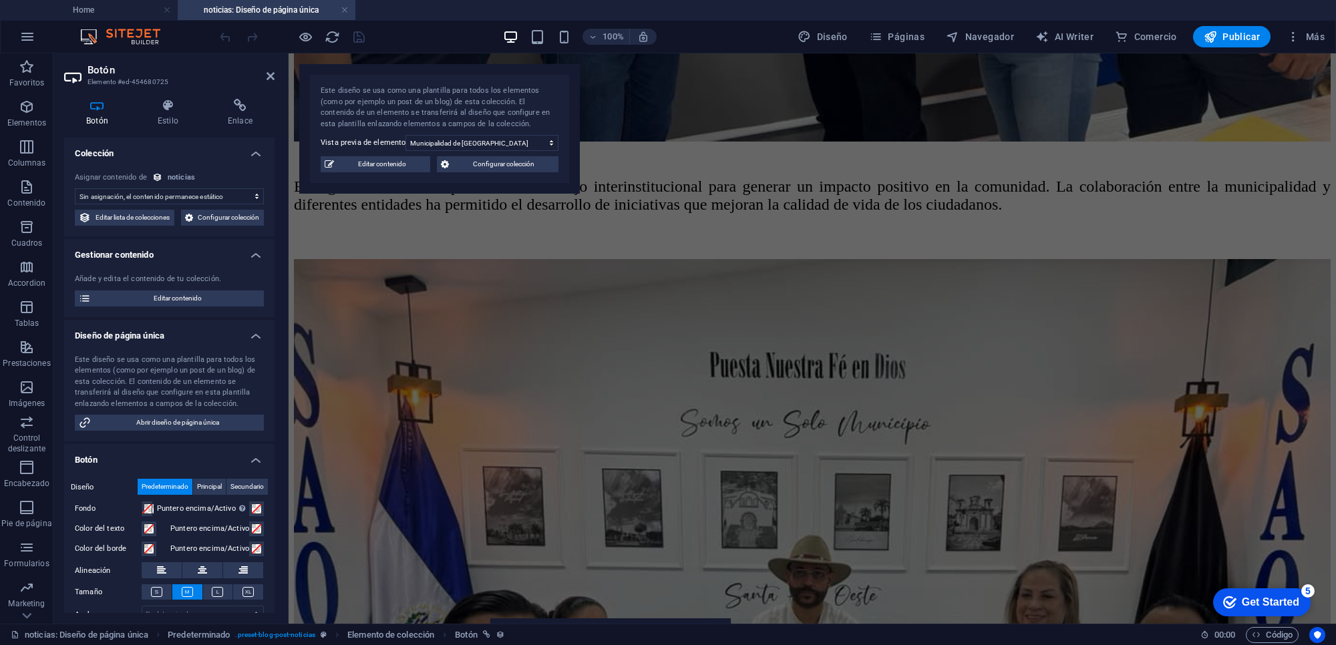
click at [275, 75] on aside "Botón Elemento #ed-454680725 Botón Estilo Enlace Colección Sin asignación, el c…" at bounding box center [170, 338] width 235 height 571
click at [267, 75] on icon at bounding box center [271, 76] width 8 height 11
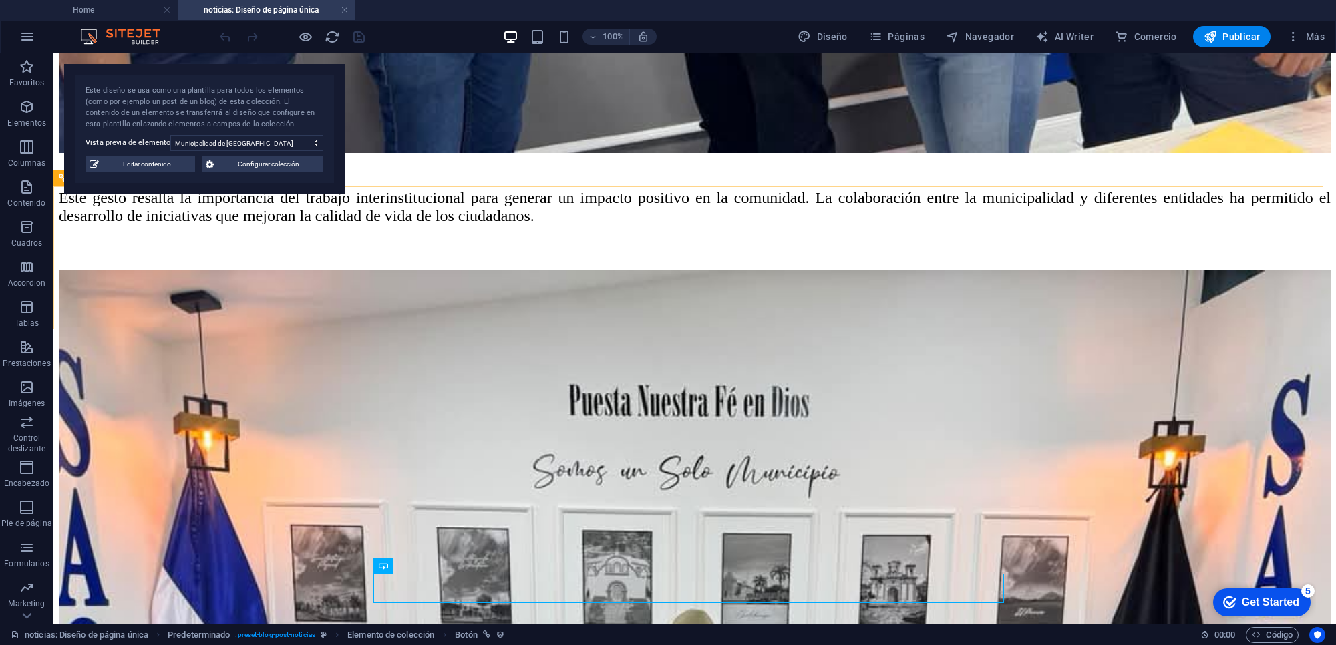
scroll to position [1300, 0]
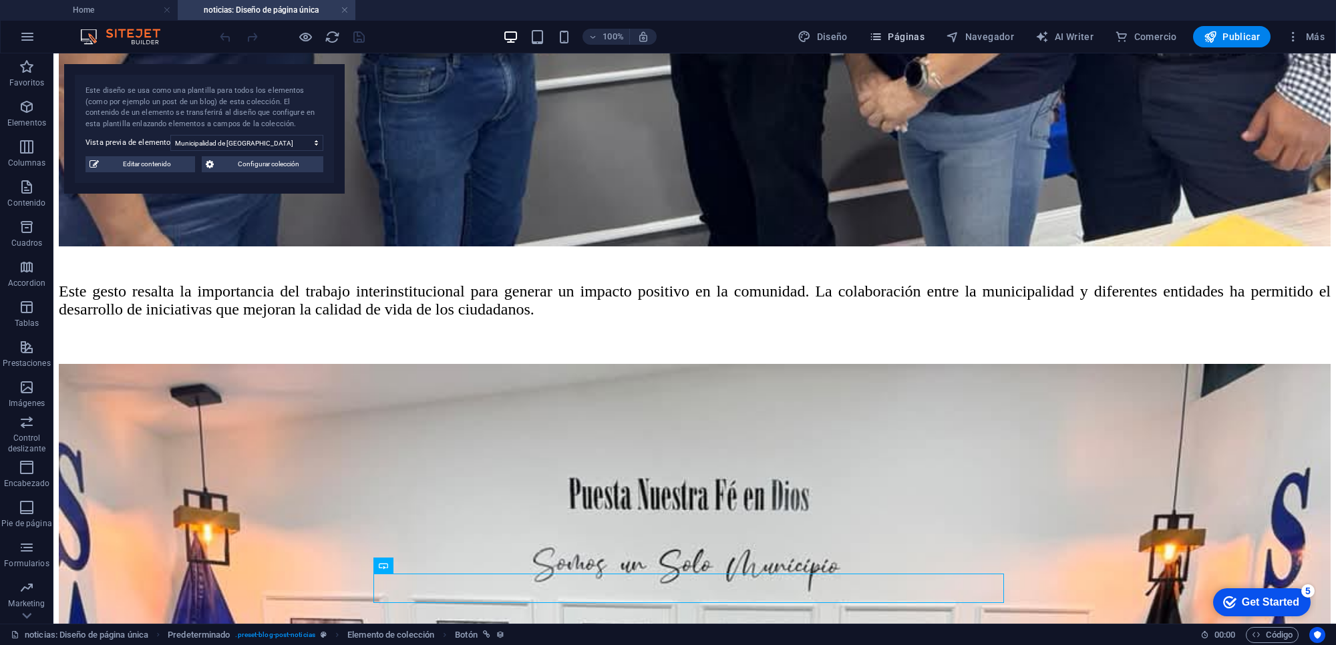
click at [885, 44] on button "Páginas" at bounding box center [897, 36] width 66 height 21
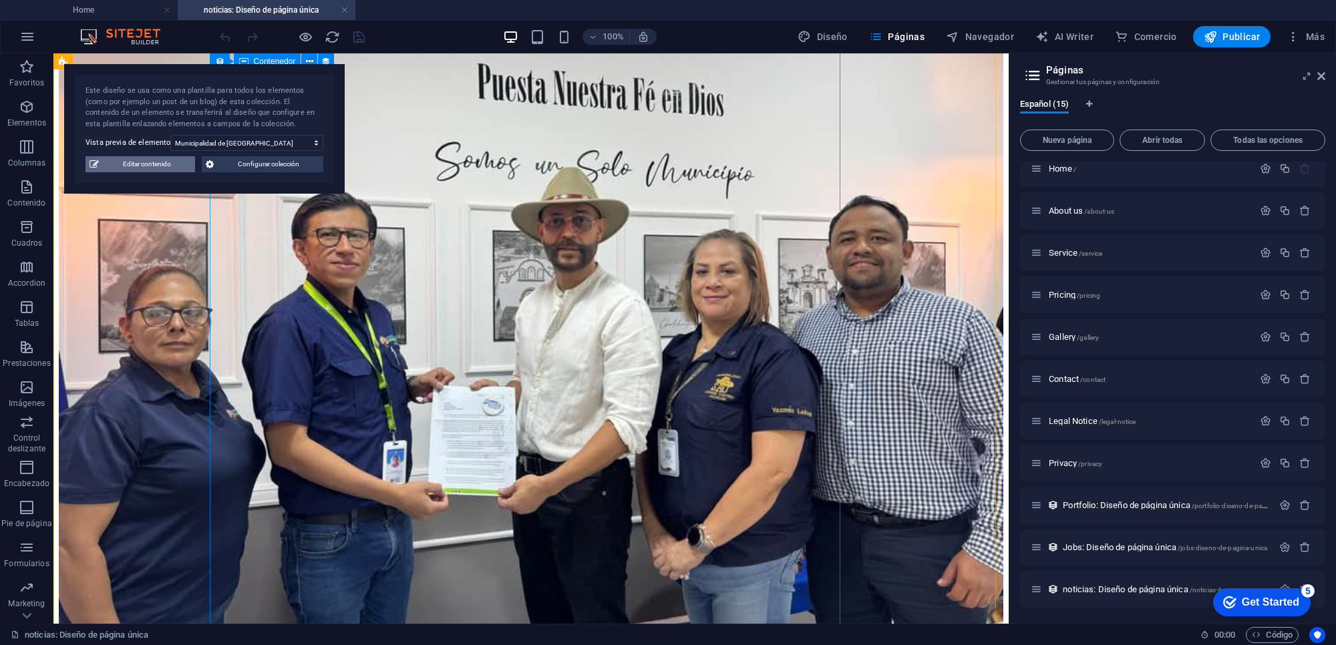
scroll to position [631, 0]
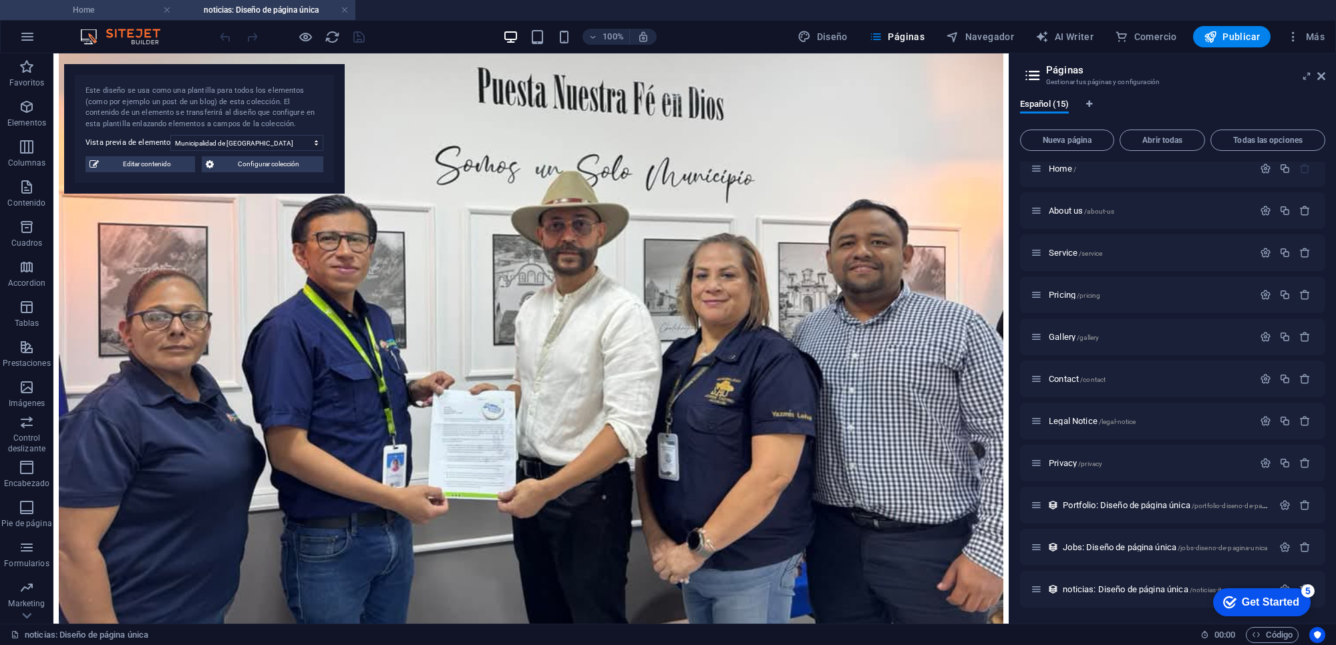
click at [81, 5] on h4 "Home" at bounding box center [89, 10] width 178 height 15
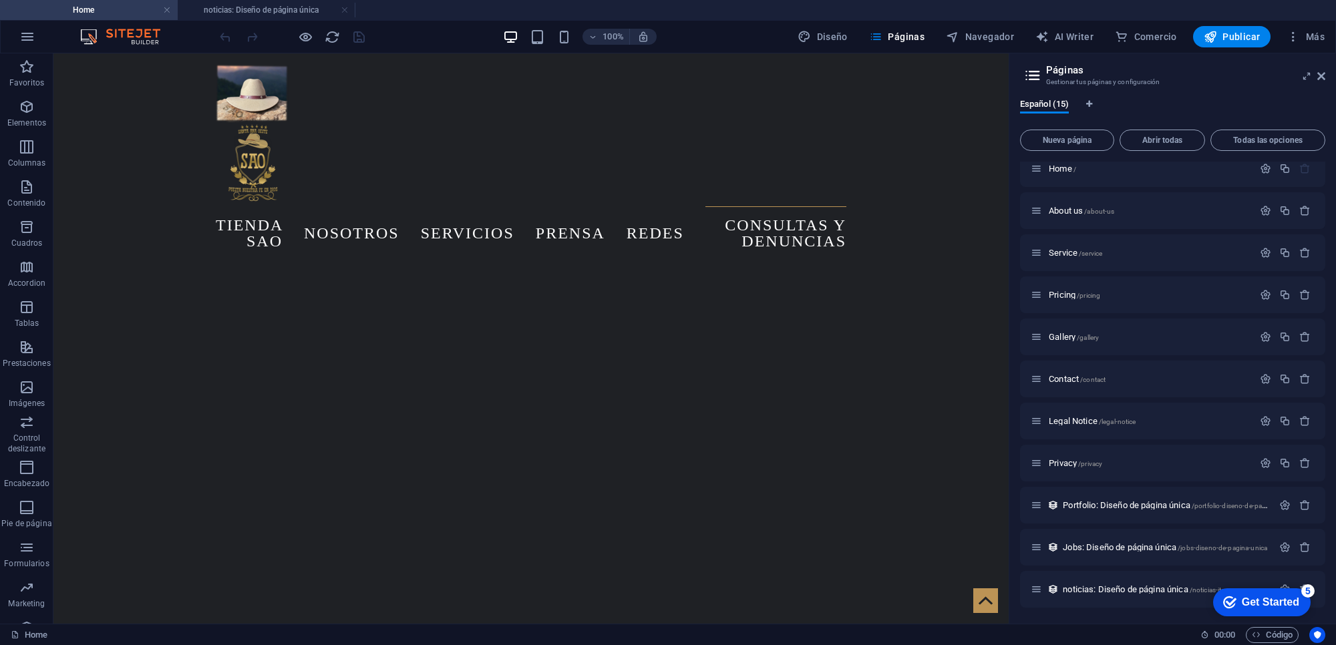
scroll to position [0, 0]
click at [235, 3] on h4 "noticias: Diseño de página única" at bounding box center [267, 10] width 178 height 15
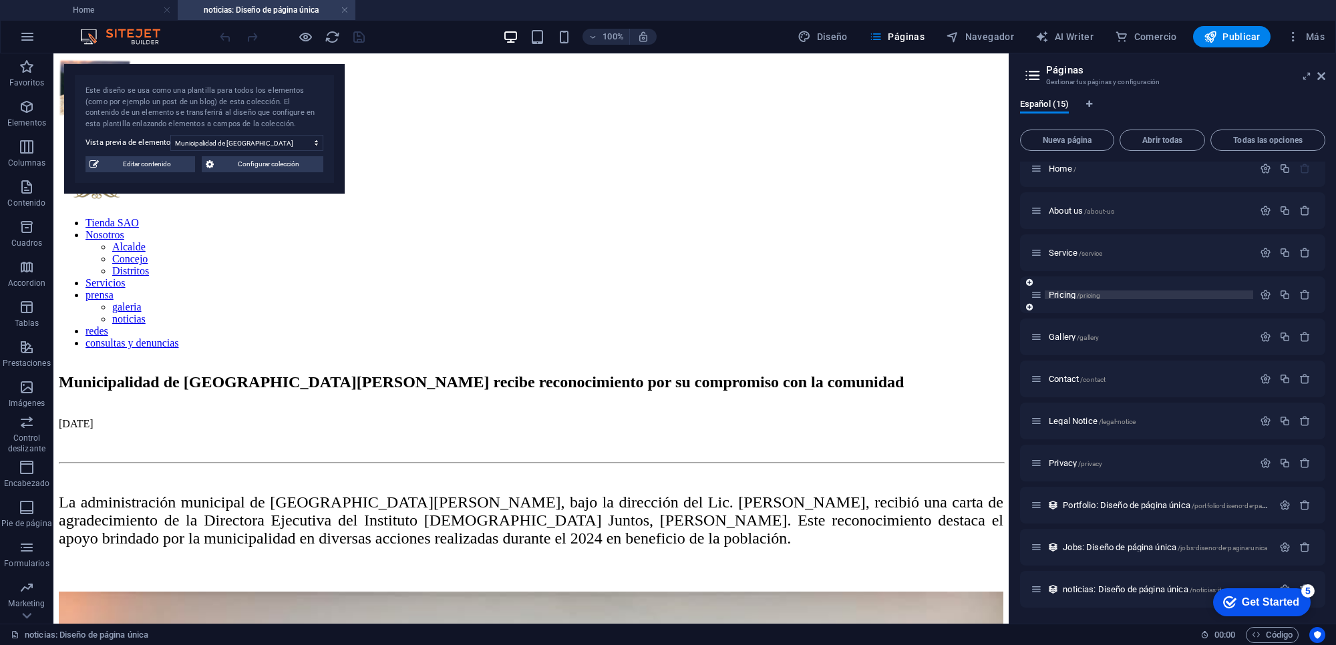
click at [1070, 293] on span "Pricing /pricing" at bounding box center [1074, 295] width 51 height 10
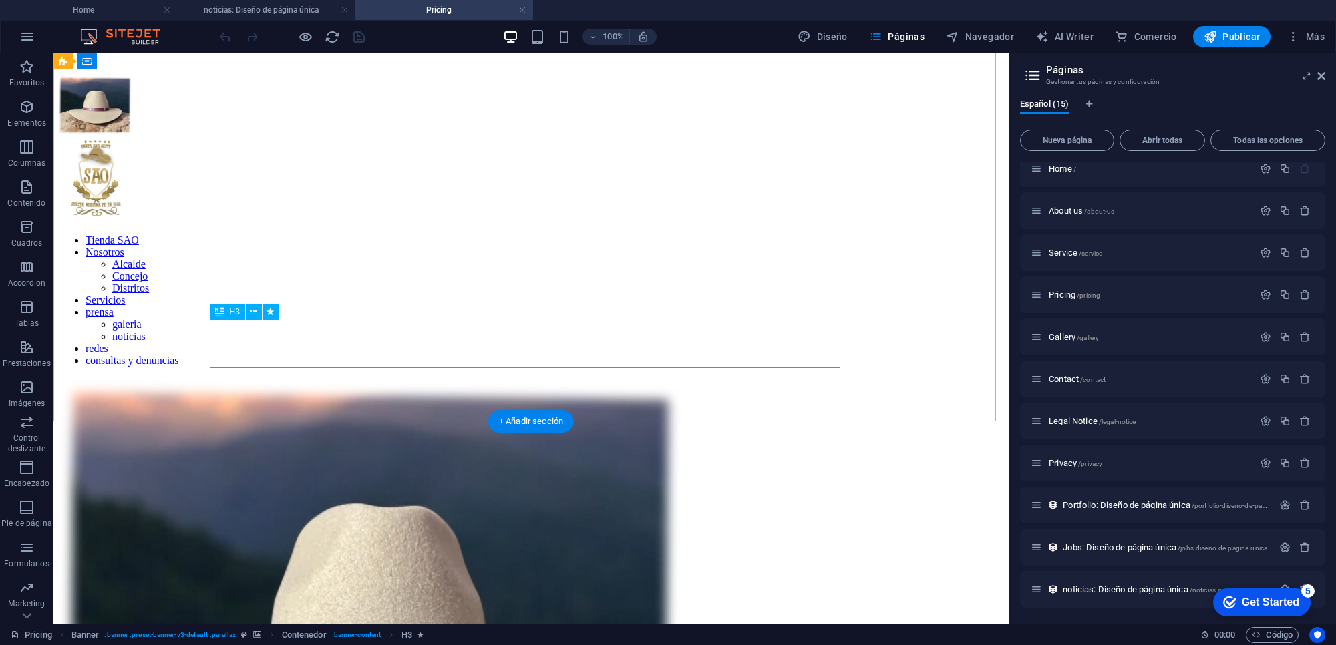
scroll to position [835, 0]
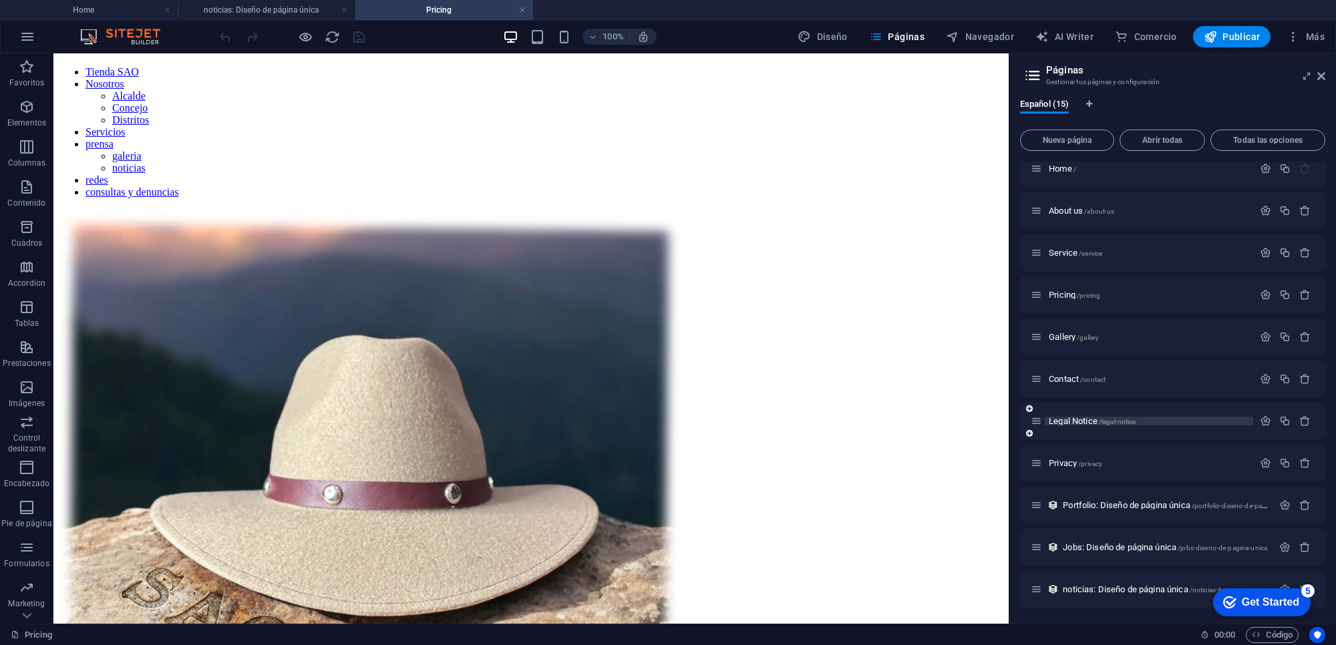
click at [1077, 419] on span "Legal Notice /legal-notice" at bounding box center [1092, 421] width 87 height 10
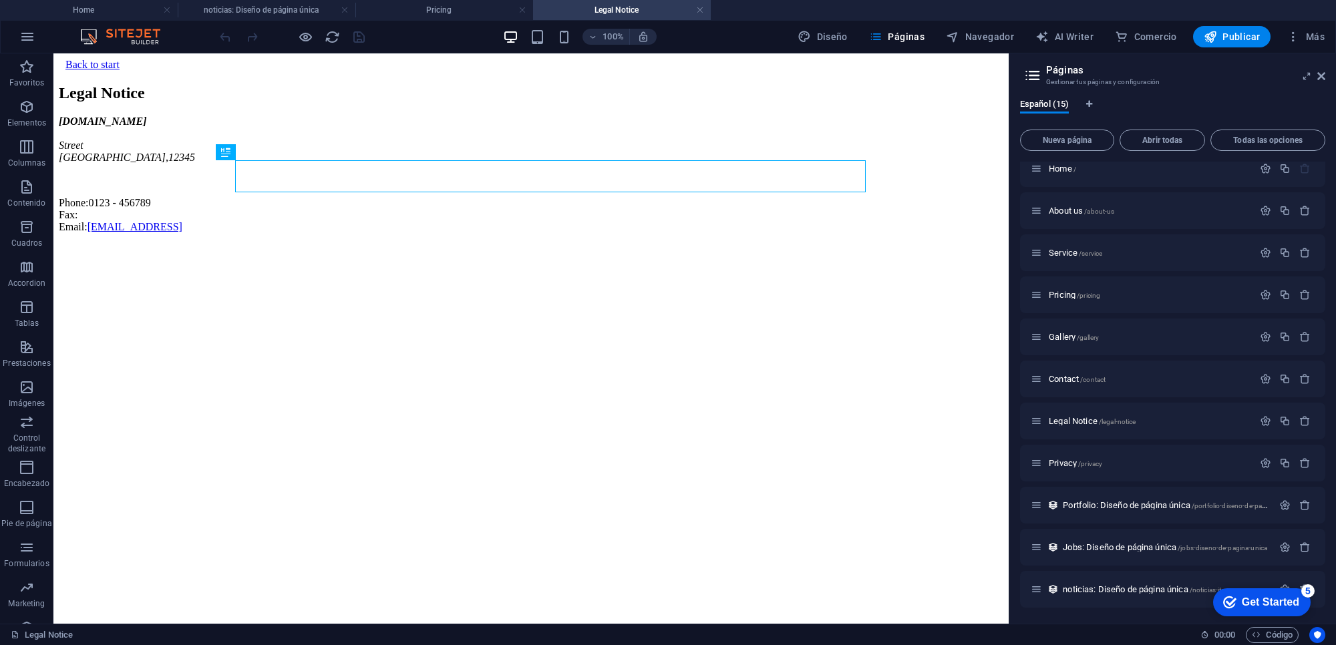
scroll to position [0, 0]
click at [1080, 368] on div "Contact /contact" at bounding box center [1172, 379] width 305 height 37
click at [1077, 375] on span "Contact /contact" at bounding box center [1077, 379] width 57 height 10
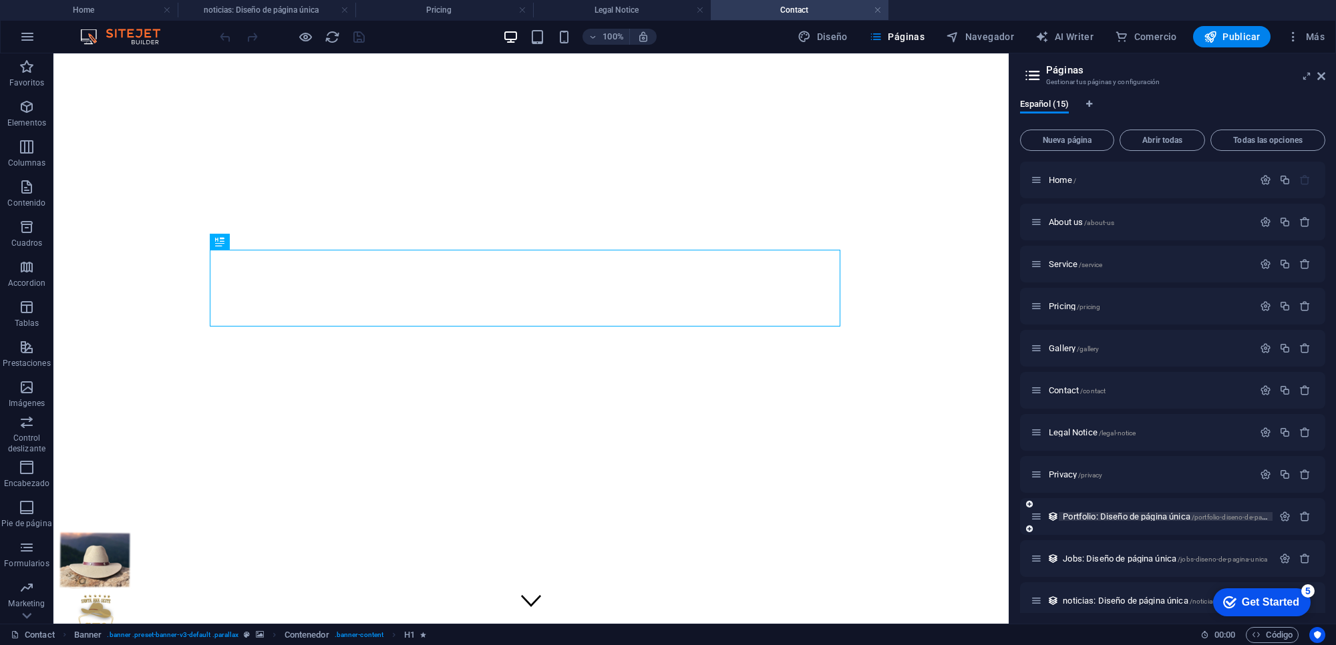
scroll to position [178, 0]
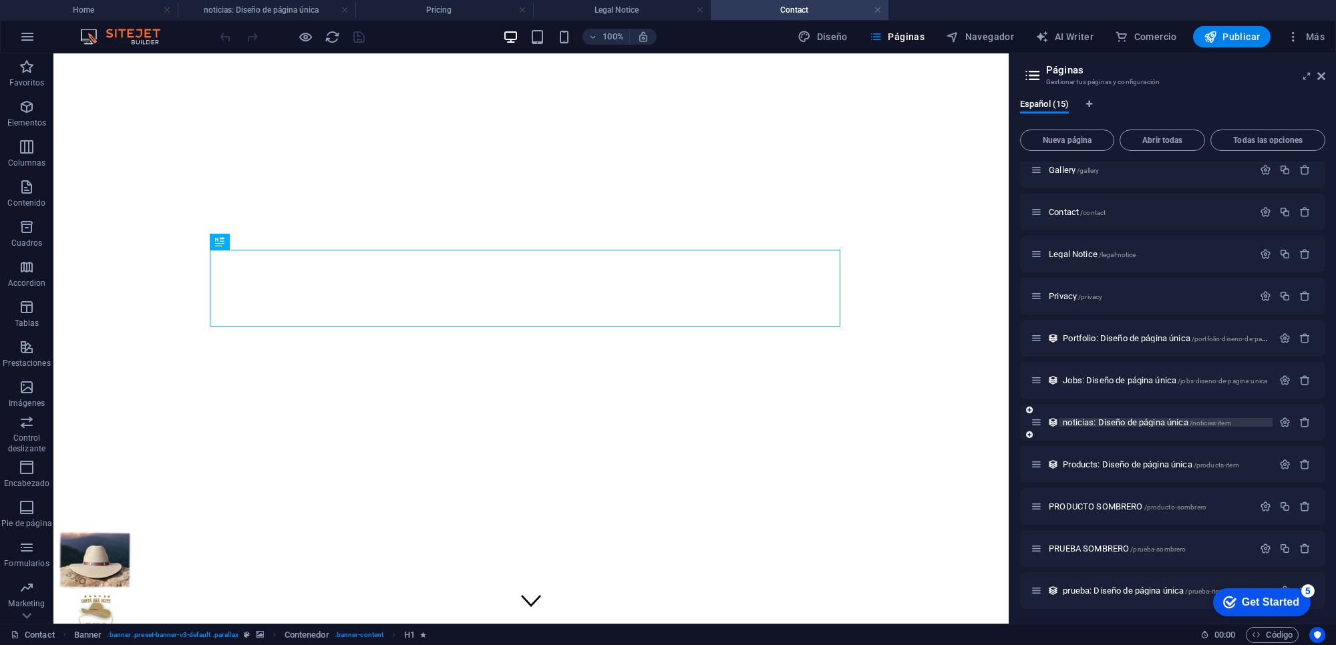
click at [1084, 420] on span "noticias: Diseño de página única /noticias-item" at bounding box center [1147, 423] width 168 height 10
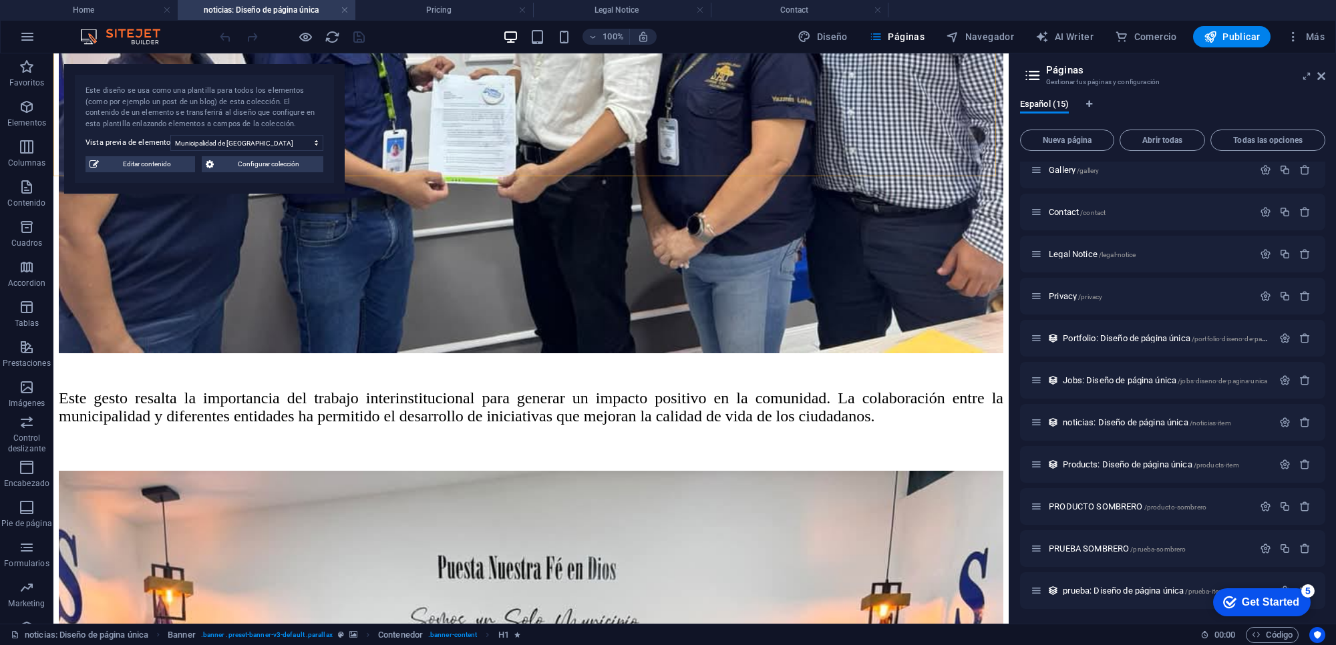
scroll to position [1002, 0]
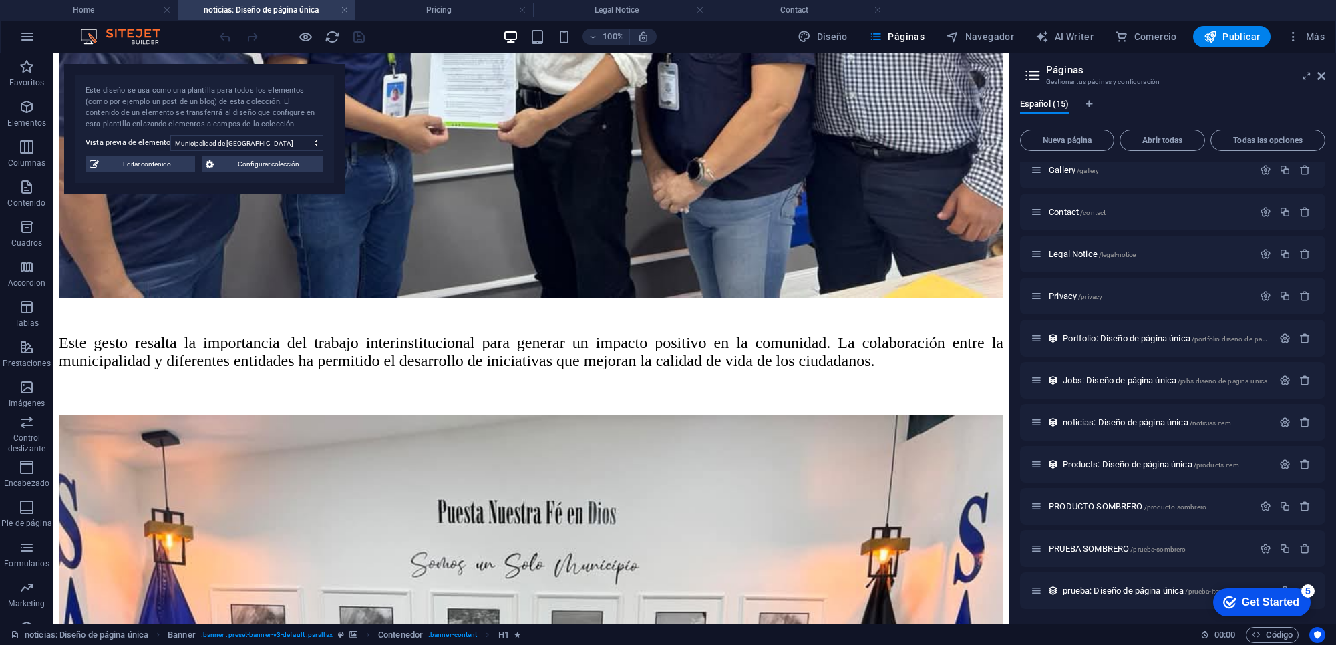
click at [523, 12] on link at bounding box center [522, 10] width 8 height 13
click at [523, 8] on link at bounding box center [522, 10] width 8 height 13
click at [92, 15] on h4 "Home" at bounding box center [89, 10] width 178 height 15
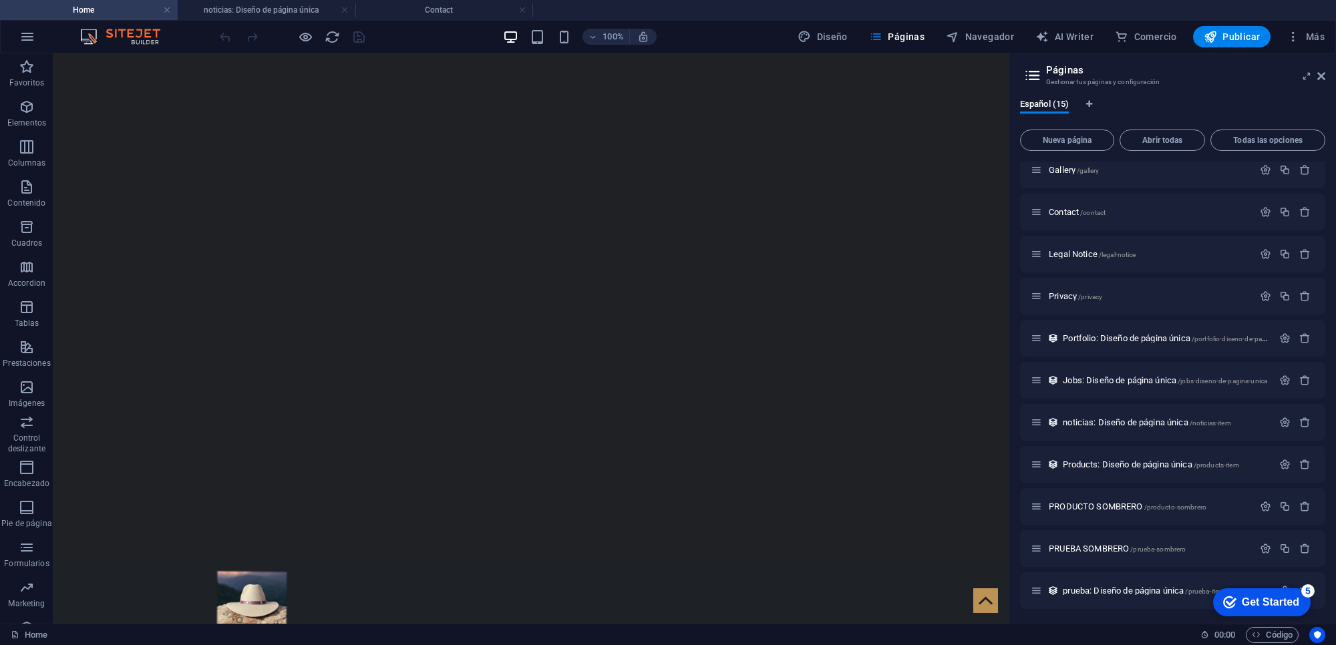
scroll to position [0, 0]
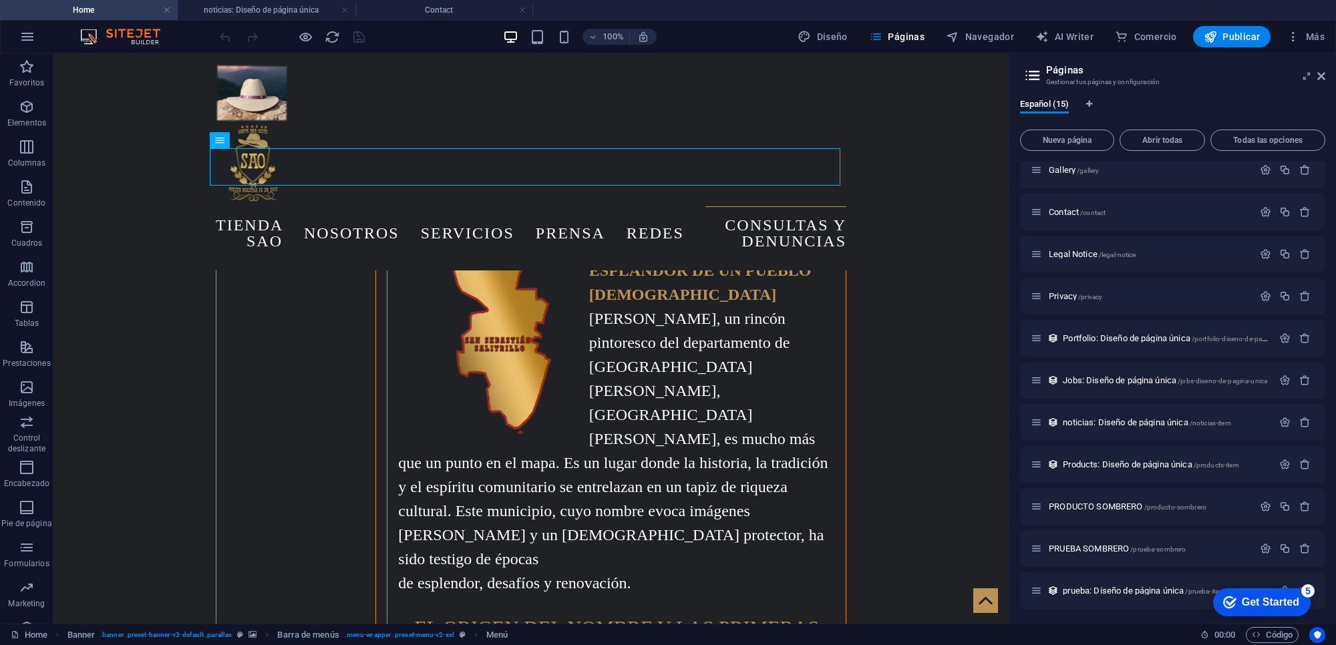
scroll to position [17606, 0]
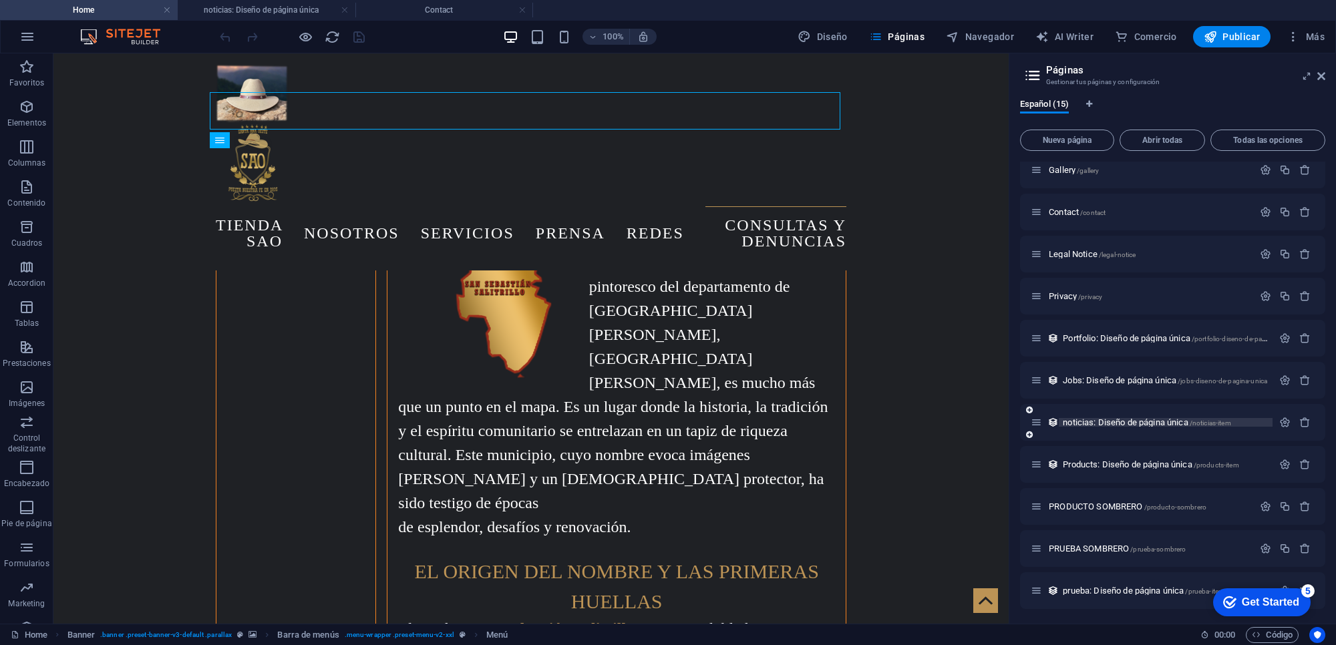
click at [1070, 422] on span "noticias: Diseño de página única /noticias-item" at bounding box center [1147, 423] width 168 height 10
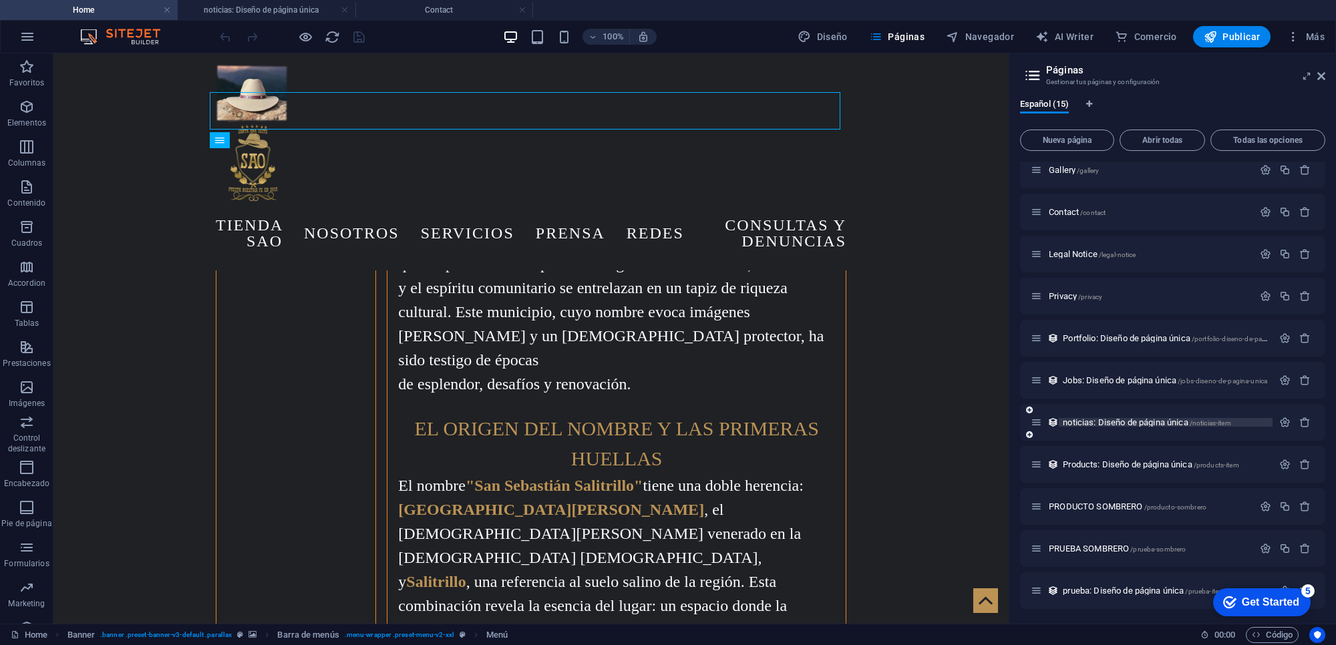
scroll to position [0, 0]
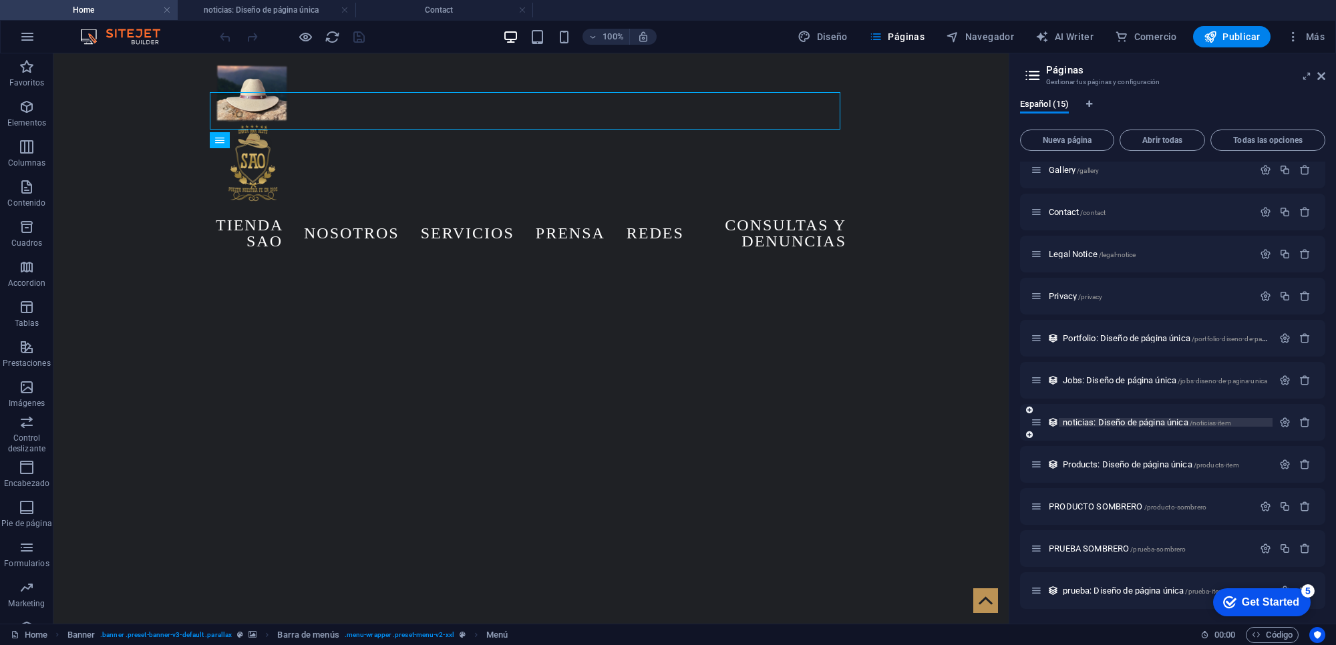
click at [1070, 422] on span "noticias: Diseño de página única /noticias-item" at bounding box center [1147, 423] width 168 height 10
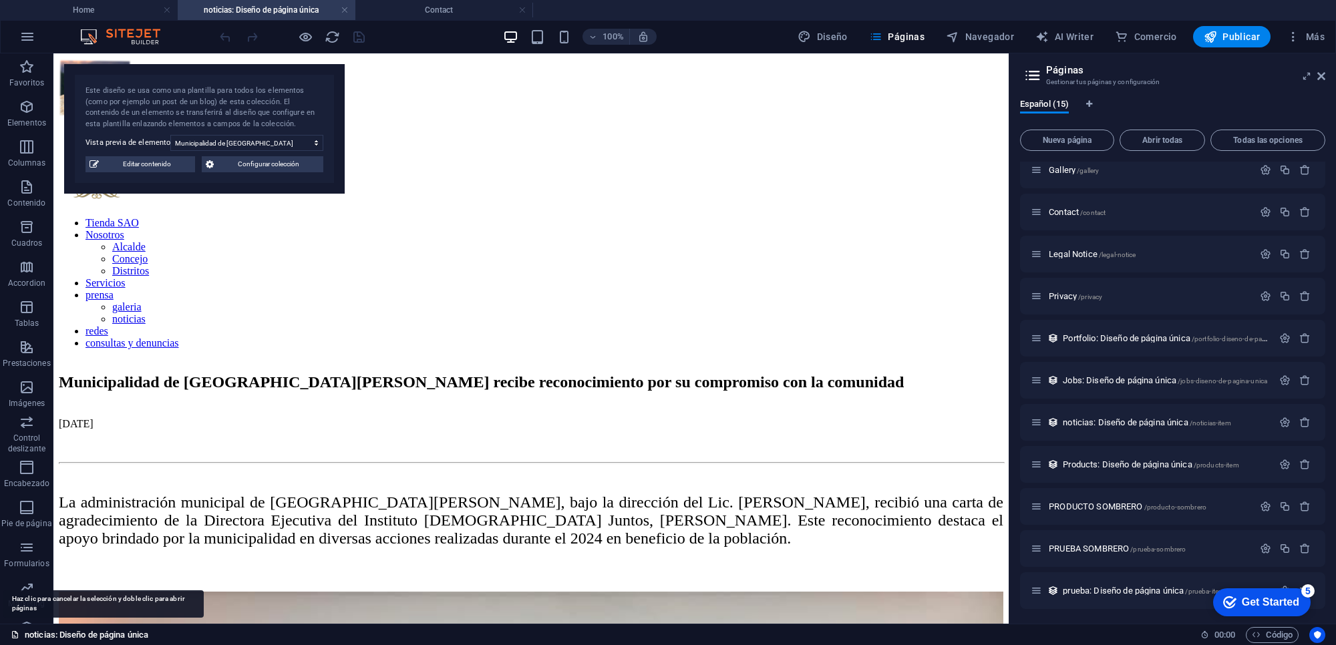
click at [114, 640] on link "noticias: Diseño de página única" at bounding box center [80, 635] width 138 height 16
click at [118, 637] on link "noticias: Diseño de página única" at bounding box center [80, 635] width 138 height 16
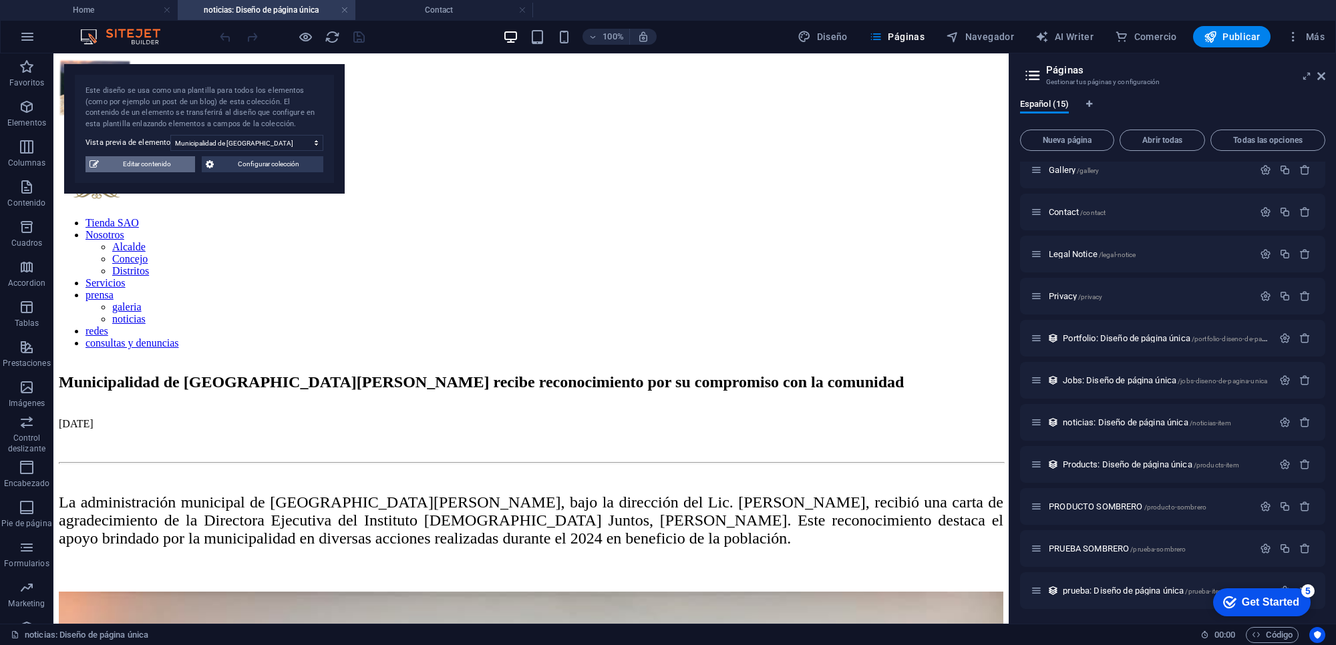
click at [162, 164] on span "Editar contenido" at bounding box center [147, 164] width 88 height 16
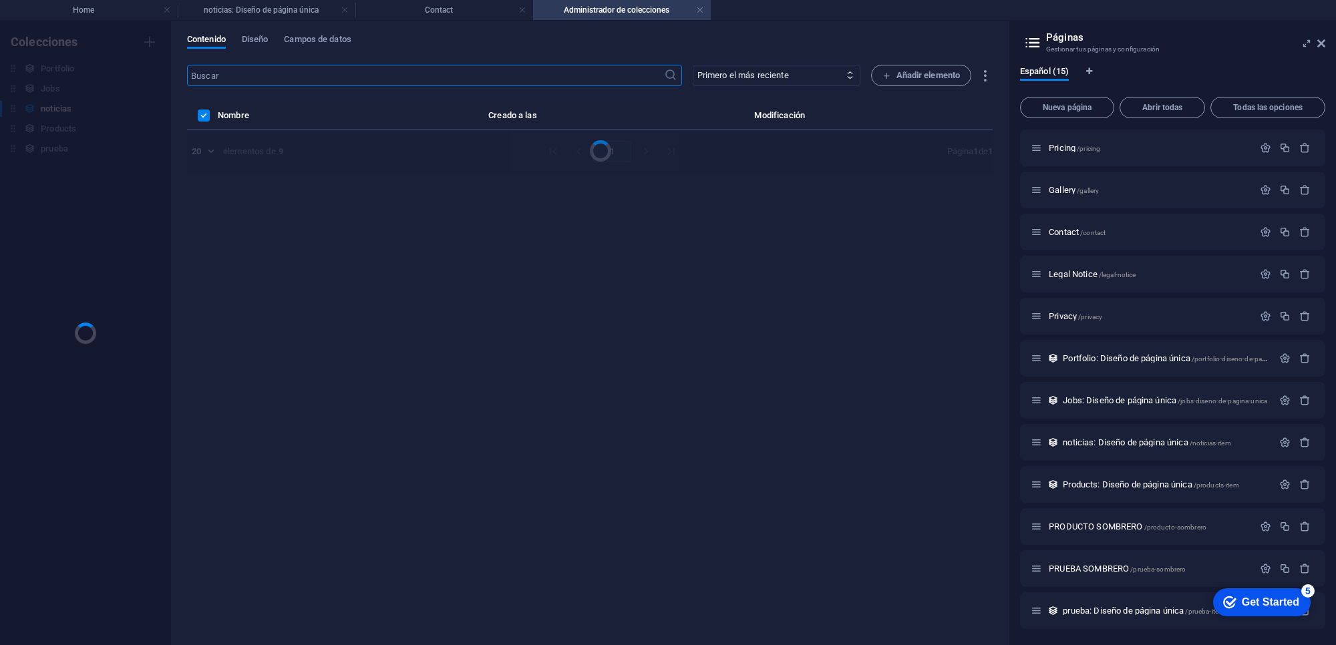
scroll to position [125, 0]
select select "SAO"
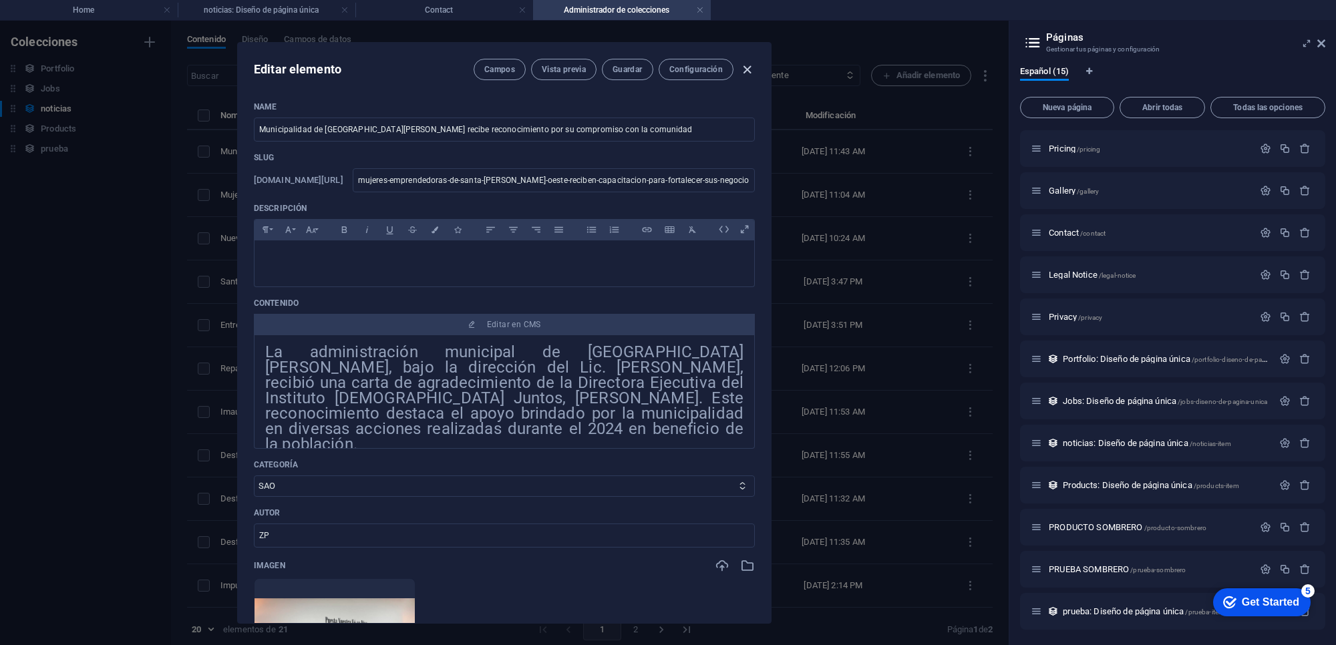
click at [742, 71] on icon "button" at bounding box center [747, 69] width 15 height 15
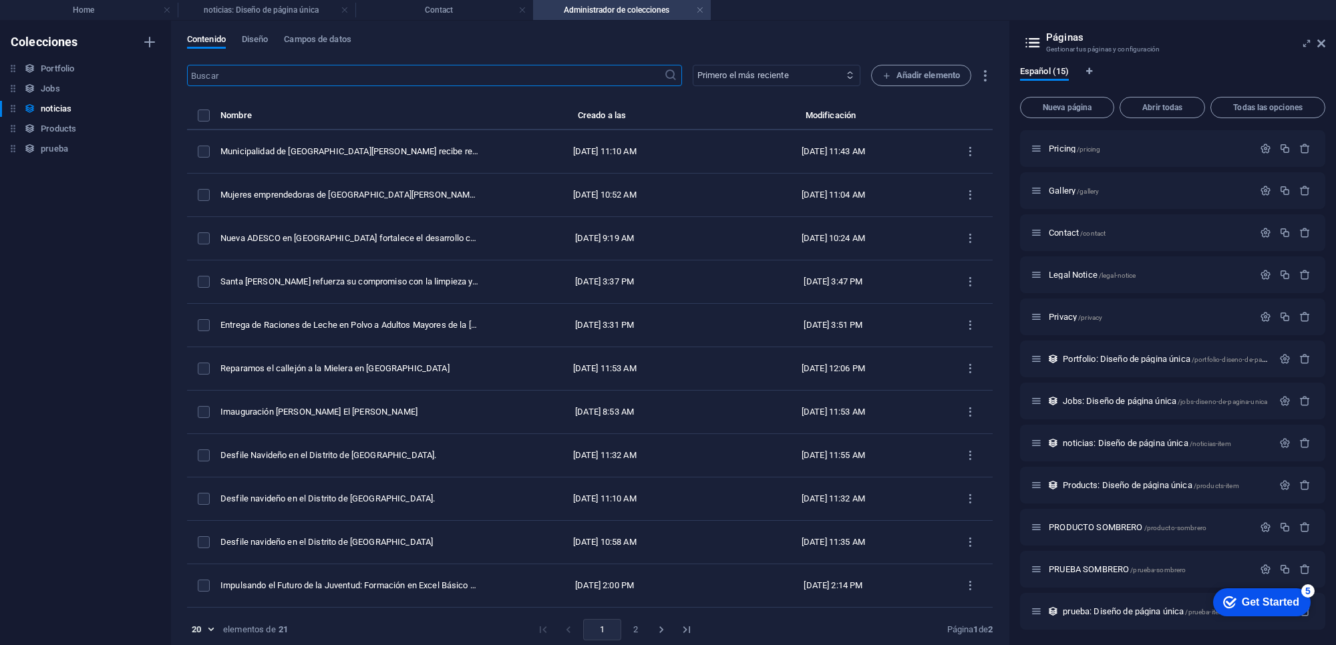
click at [816, 67] on select "Primero el más reciente Primero el más antiguo Última modificación Name (ascend…" at bounding box center [777, 75] width 168 height 21
click at [806, 63] on div "Contenido Diseño Campos de datos ​ Primero el más reciente Primero el más antig…" at bounding box center [590, 333] width 838 height 625
click at [242, 30] on div "Contenido Diseño Campos de datos ​ Primero el más reciente Primero el más antig…" at bounding box center [590, 333] width 838 height 625
click at [257, 47] on button "Diseño" at bounding box center [255, 41] width 27 height 15
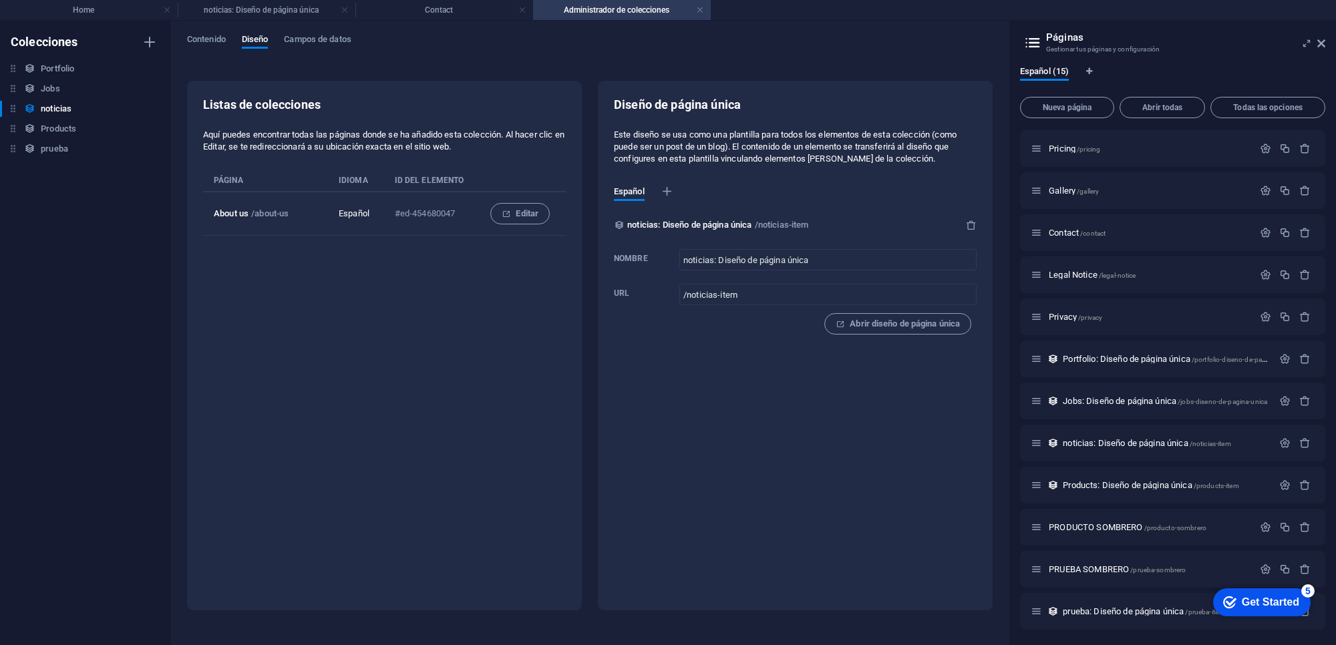
click at [207, 52] on div "Contenido Diseño Campos de datos" at bounding box center [590, 46] width 806 height 25
click at [197, 31] on div "Contenido Diseño Campos de datos Listas de colecciones Aquí puedes encontrar to…" at bounding box center [590, 333] width 838 height 625
click at [214, 37] on span "Contenido" at bounding box center [206, 40] width 39 height 19
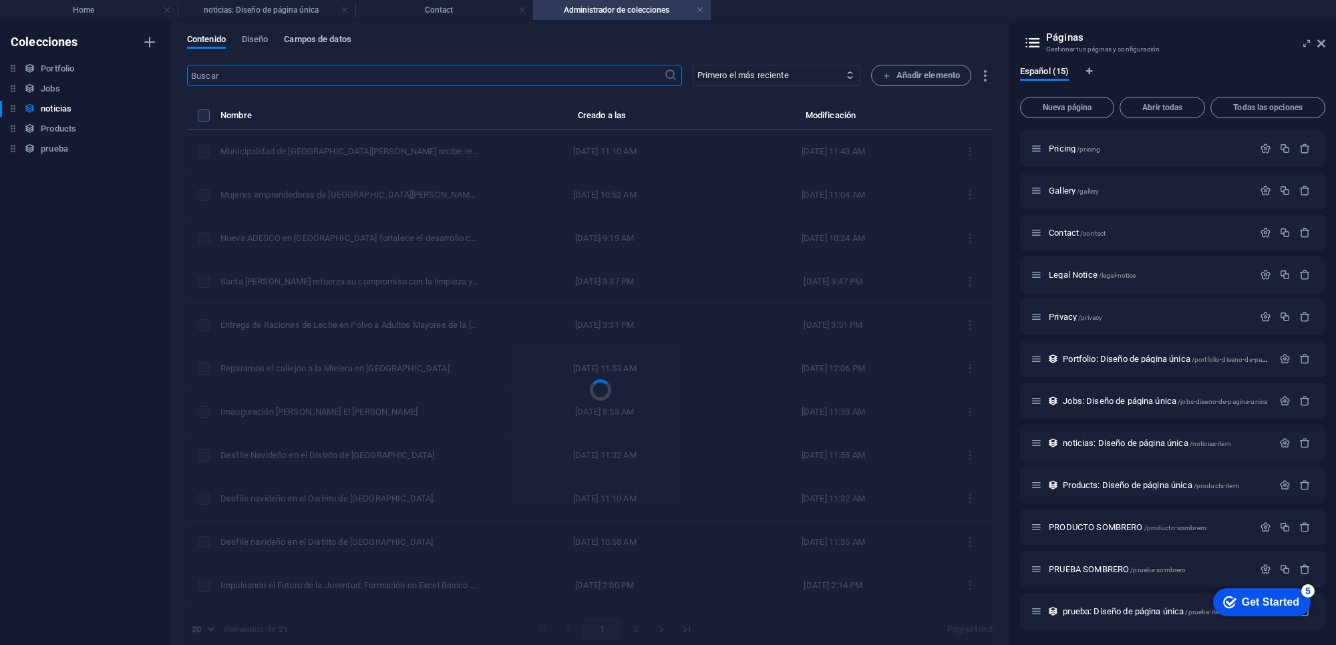
click at [304, 34] on span "Campos de datos" at bounding box center [317, 40] width 67 height 19
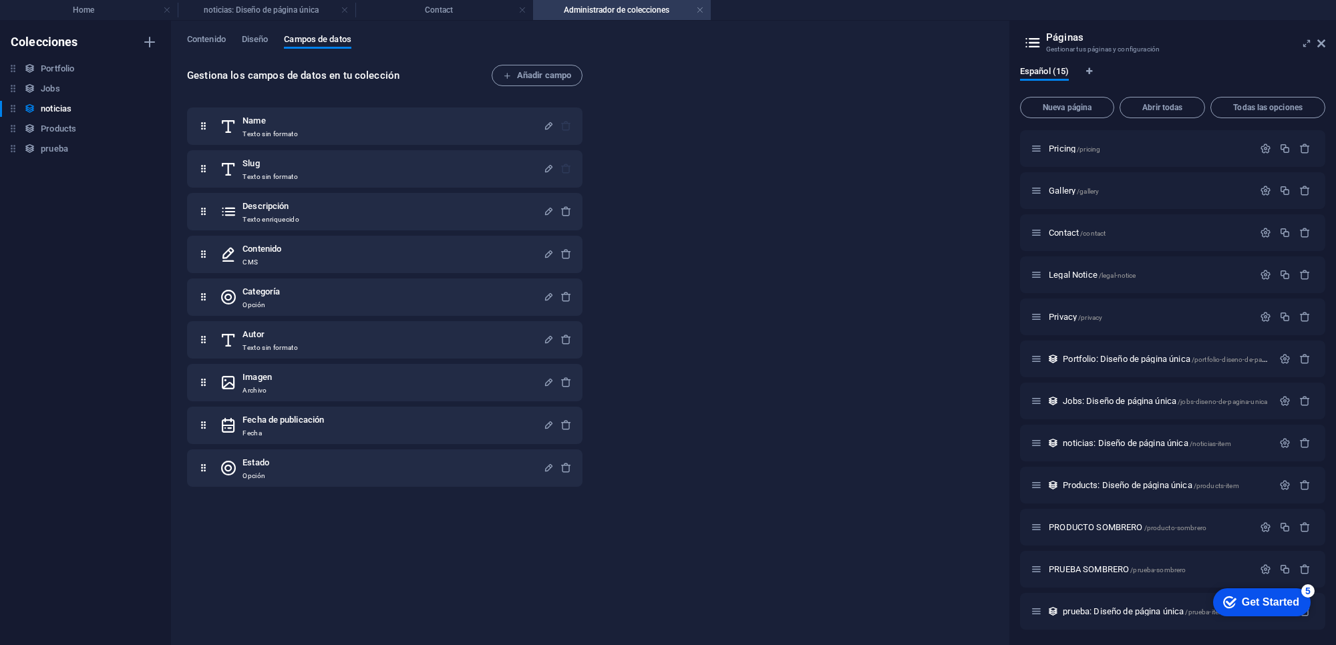
click at [175, 51] on div "Contenido Diseño Campos de datos Gestiona los campos de datos en tu colección A…" at bounding box center [590, 333] width 838 height 625
click at [210, 32] on div "Contenido Diseño Campos de datos Gestiona los campos de datos en tu colección A…" at bounding box center [590, 333] width 838 height 625
click at [220, 40] on span "Contenido" at bounding box center [206, 40] width 39 height 19
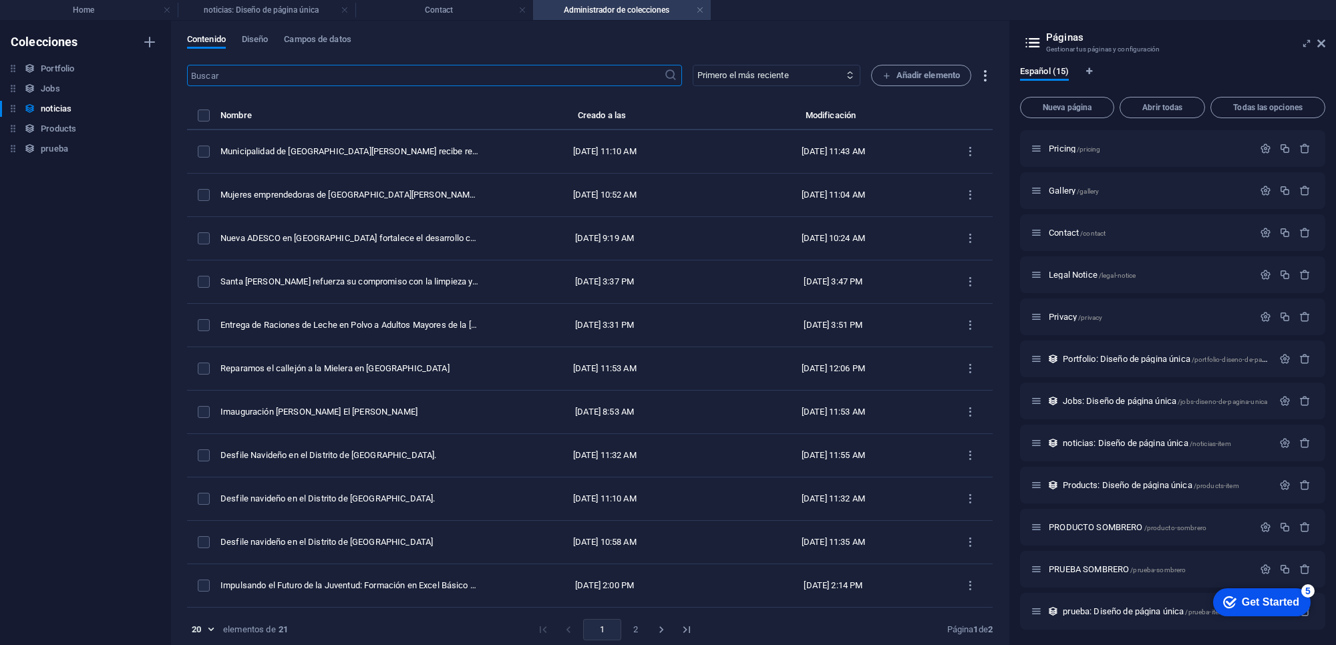
click at [985, 73] on icon "button" at bounding box center [984, 75] width 15 height 15
click at [985, 73] on div at bounding box center [668, 322] width 1336 height 645
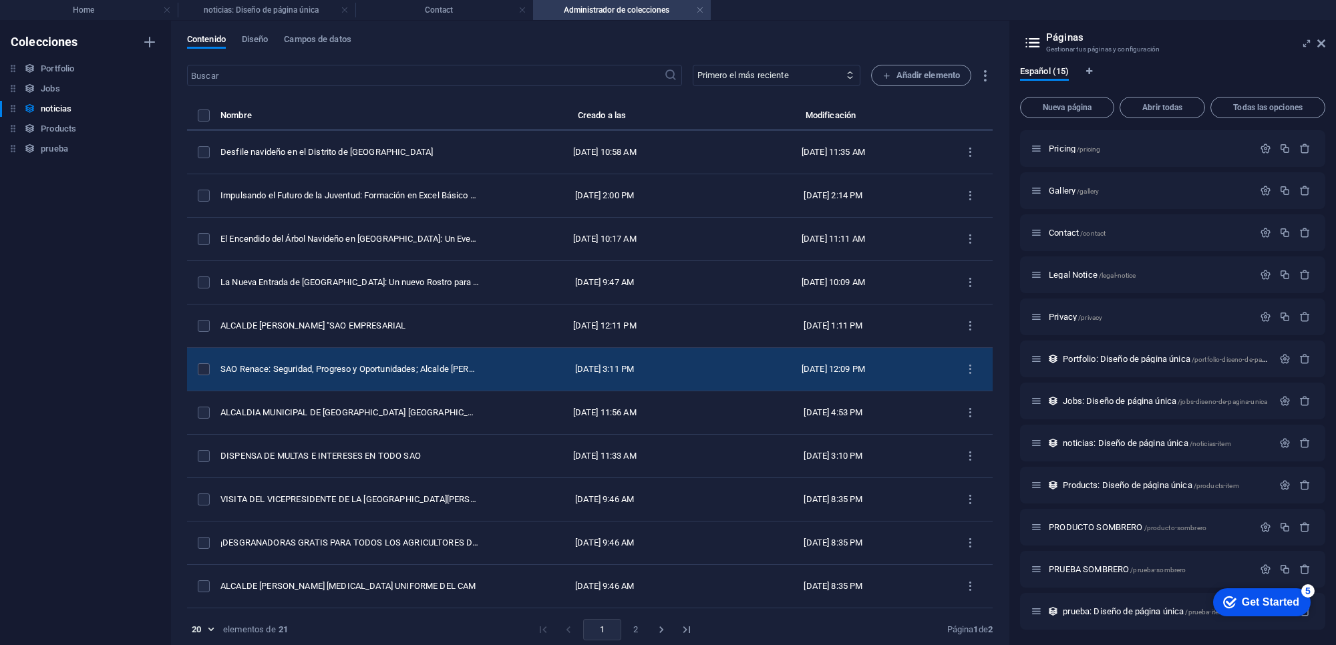
scroll to position [5, 0]
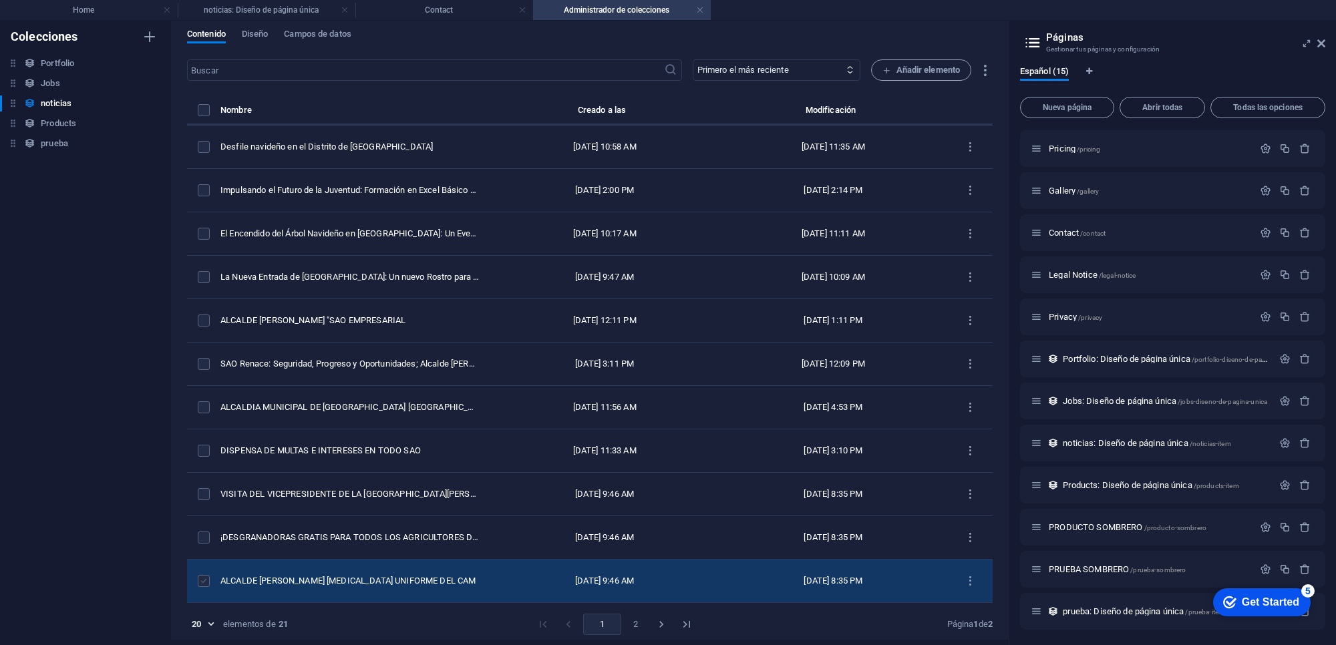
click at [204, 585] on label "items list" at bounding box center [204, 581] width 12 height 12
click at [0, 0] on input "items list" at bounding box center [0, 0] width 0 height 0
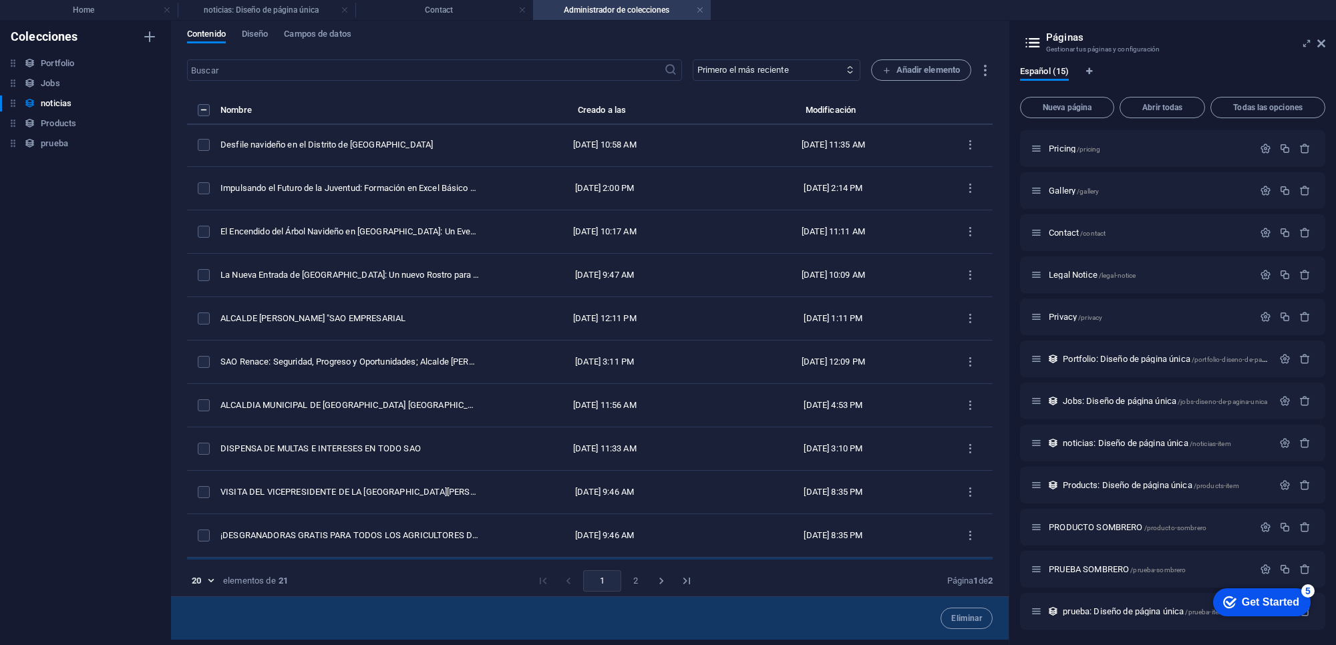
click at [222, 571] on div "20 20 elementos de 21 1 2 Página 1 de 2" at bounding box center [590, 581] width 806 height 21
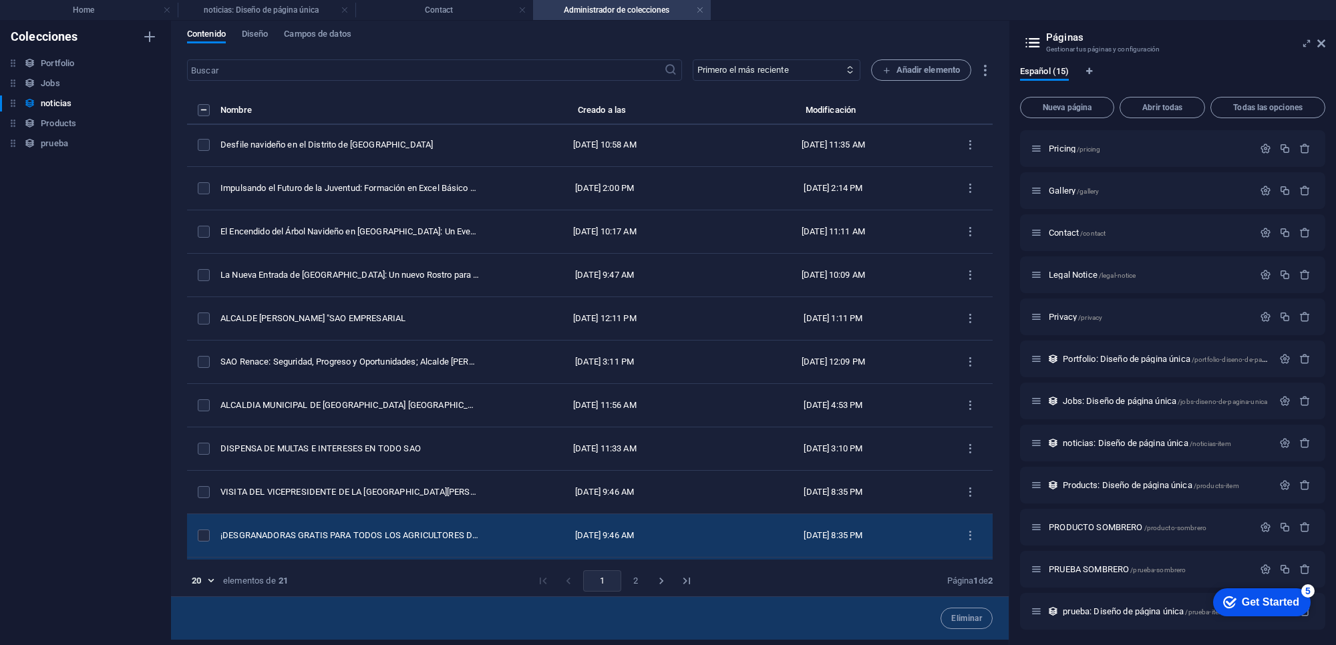
scroll to position [436, 0]
click at [289, 532] on div "ALCALDE [PERSON_NAME] [MEDICAL_DATA] UNIFORME DEL CAM" at bounding box center [349, 538] width 259 height 12
select select "SAO"
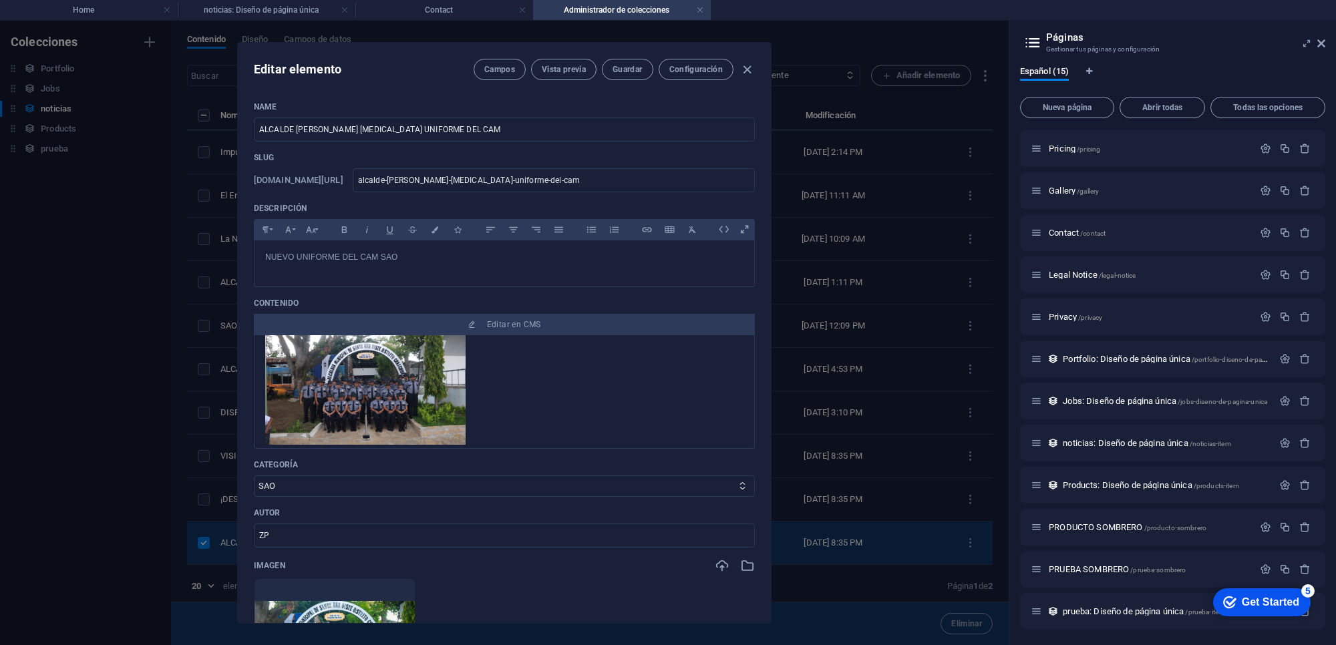
scroll to position [545, 0]
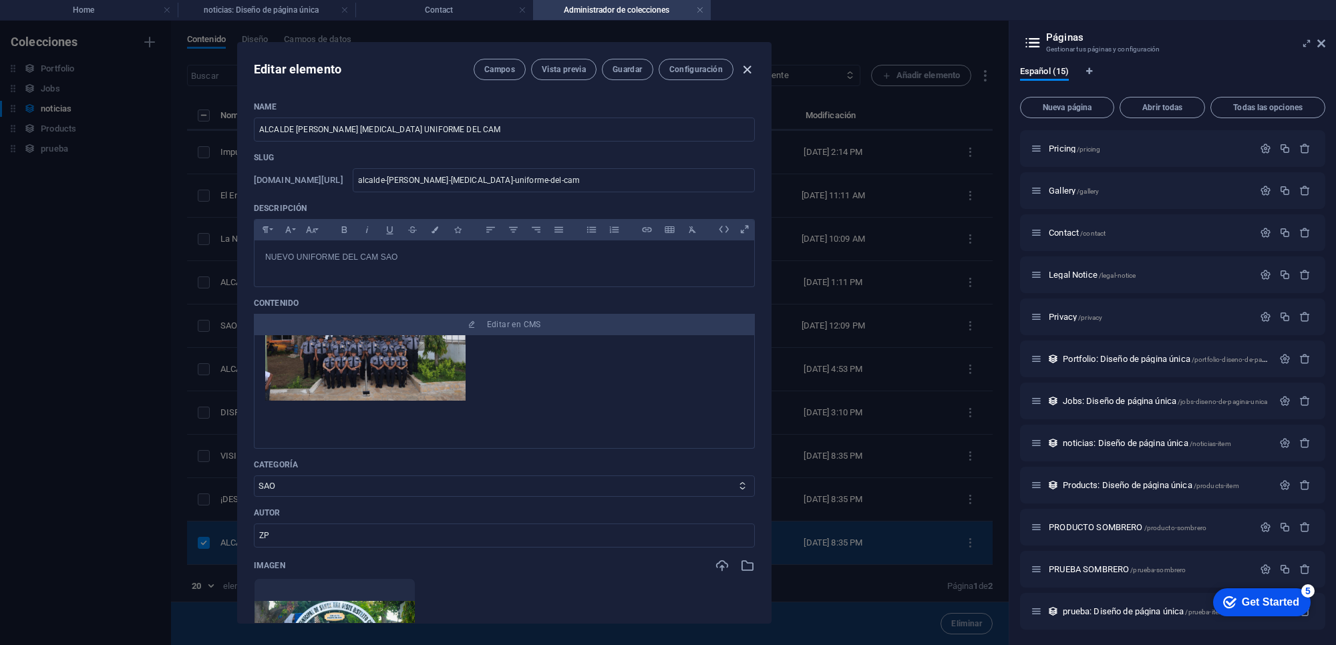
click at [752, 63] on icon "button" at bounding box center [747, 69] width 15 height 15
type input "[DATE]"
type input "alcalde-[PERSON_NAME]-[MEDICAL_DATA]-uniforme-del-cam"
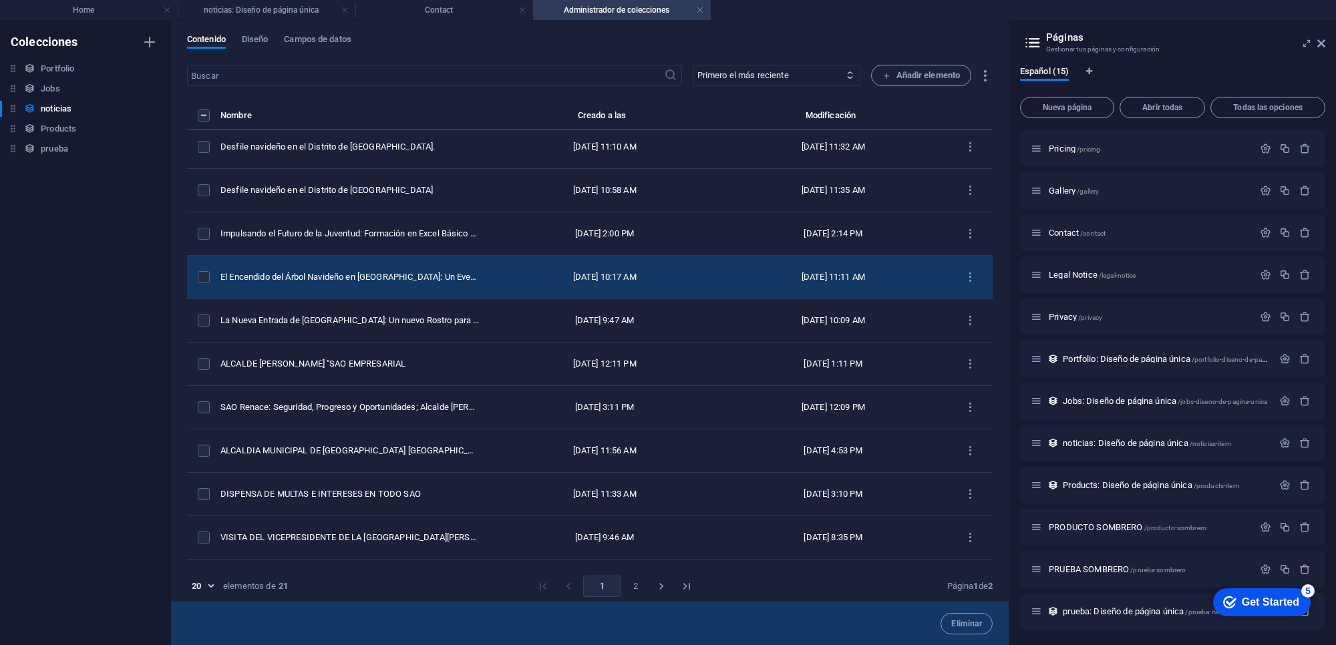
scroll to position [436, 0]
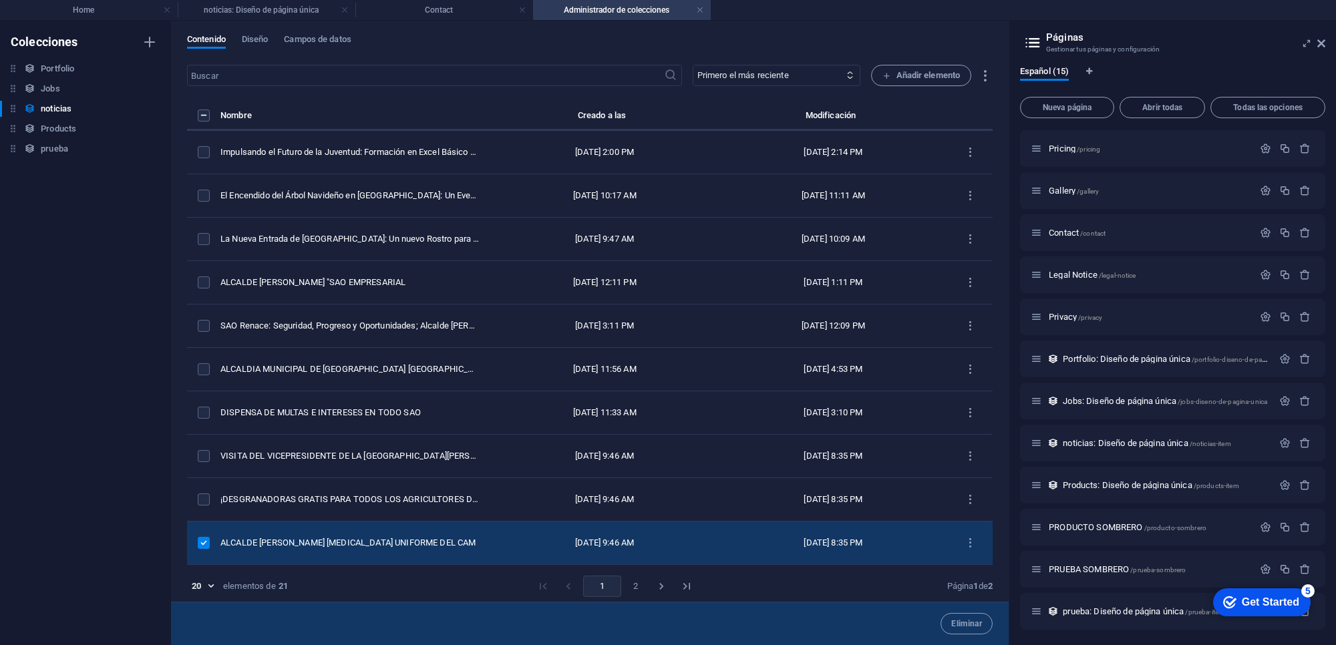
click at [201, 545] on label "items list" at bounding box center [204, 543] width 12 height 12
click at [0, 0] on input "items list" at bounding box center [0, 0] width 0 height 0
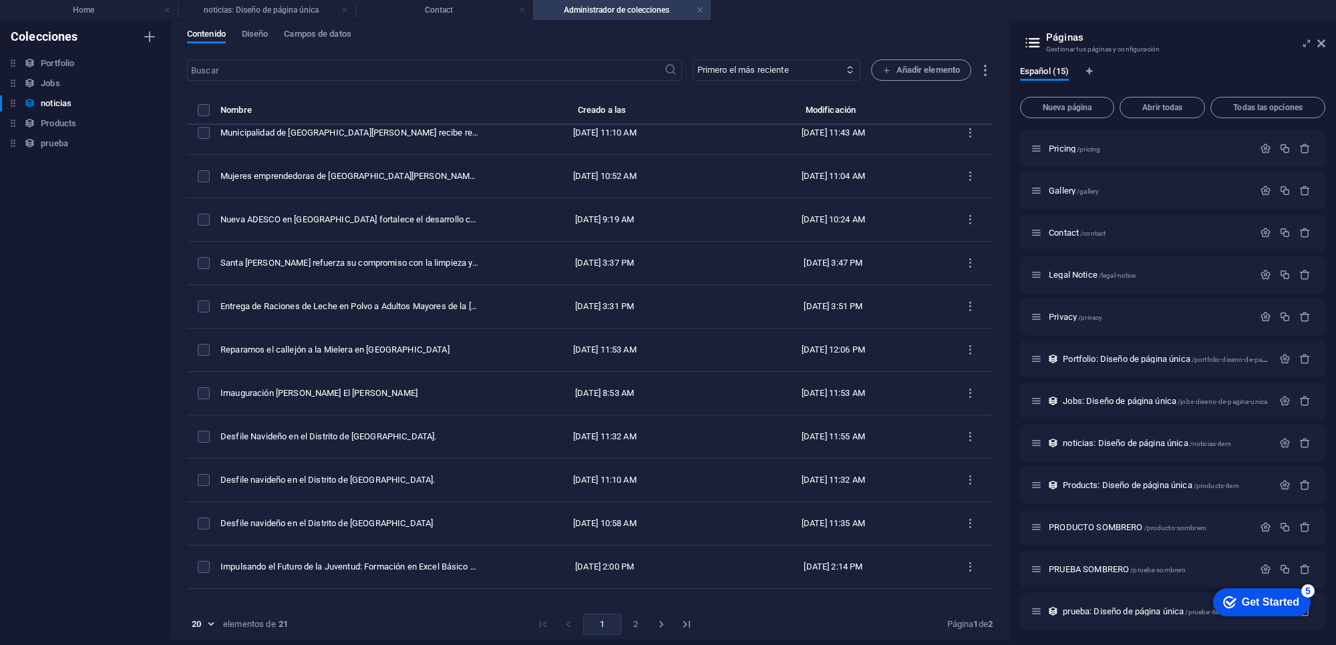
scroll to position [0, 0]
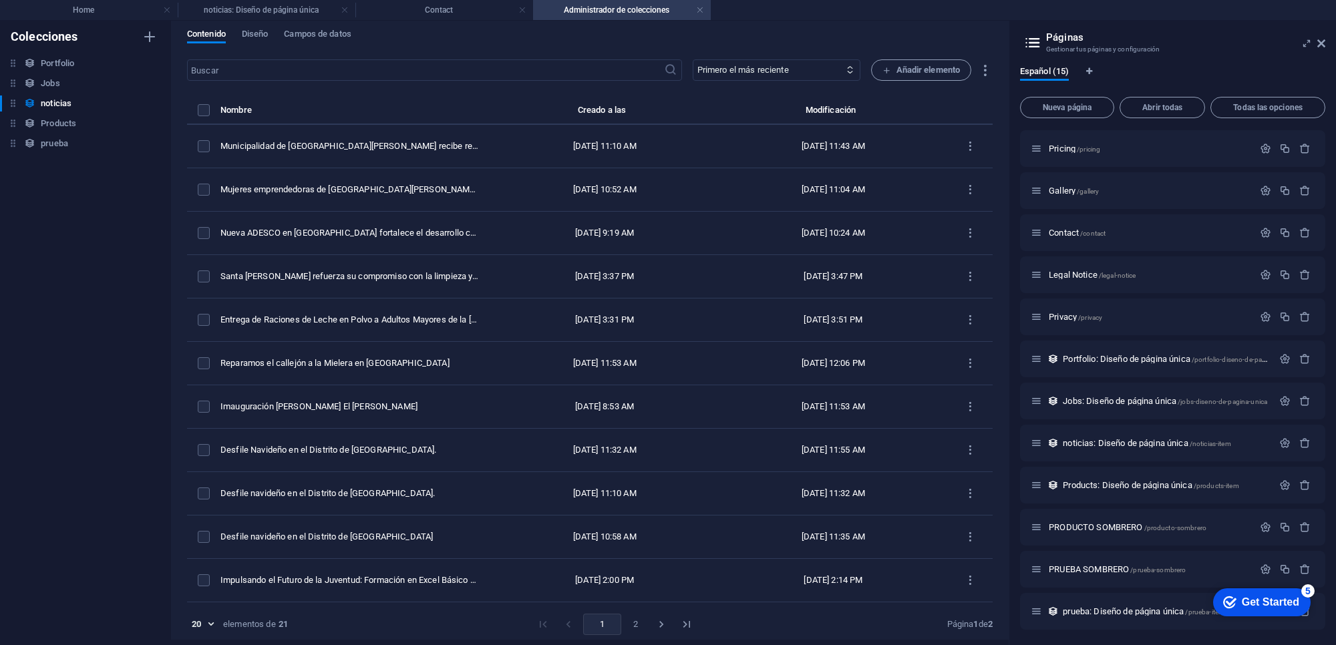
click at [760, 20] on div "Home noticias: Diseño de página única Contact Administrador de colecciones Favo…" at bounding box center [668, 332] width 1336 height 625
